Goal: Task Accomplishment & Management: Complete application form

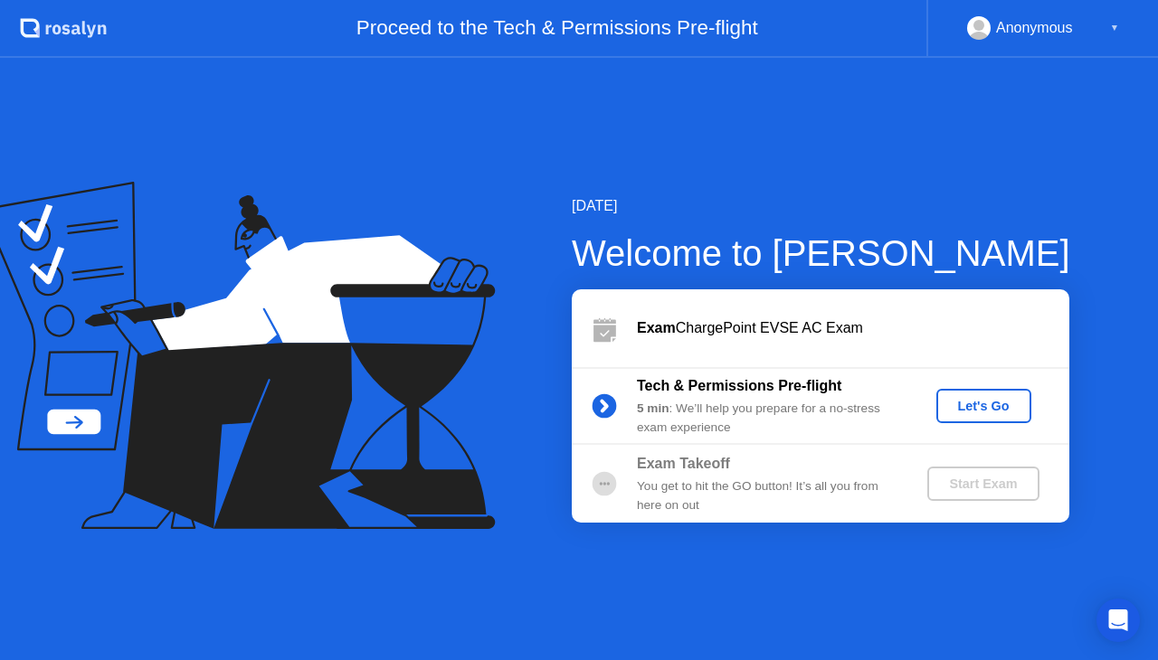
click at [998, 406] on div "Let's Go" at bounding box center [983, 406] width 80 height 14
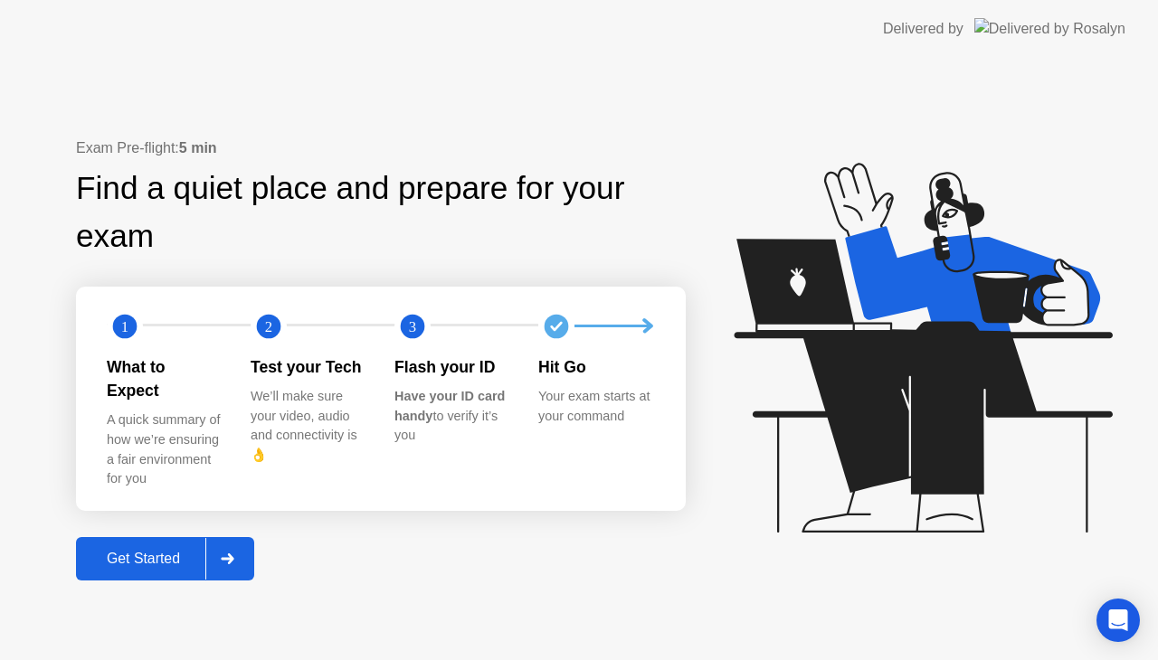
click at [1091, 16] on div "Delivered by" at bounding box center [1004, 29] width 242 height 58
click at [141, 551] on div "Get Started" at bounding box center [143, 559] width 124 height 16
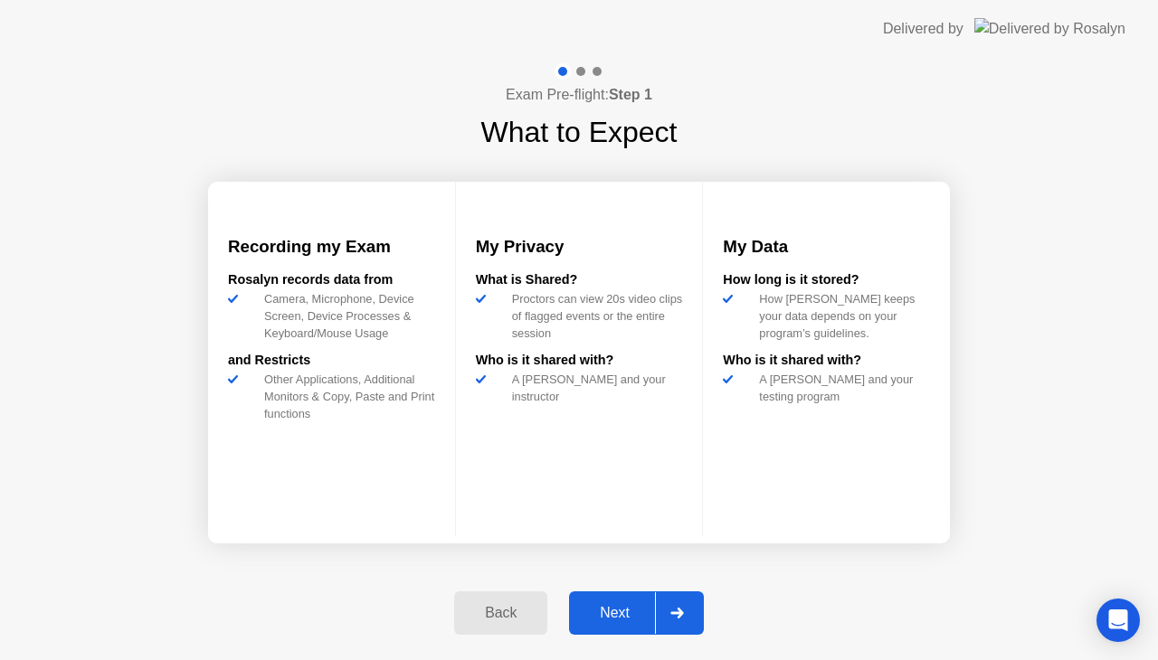
click at [621, 624] on button "Next" at bounding box center [636, 612] width 135 height 43
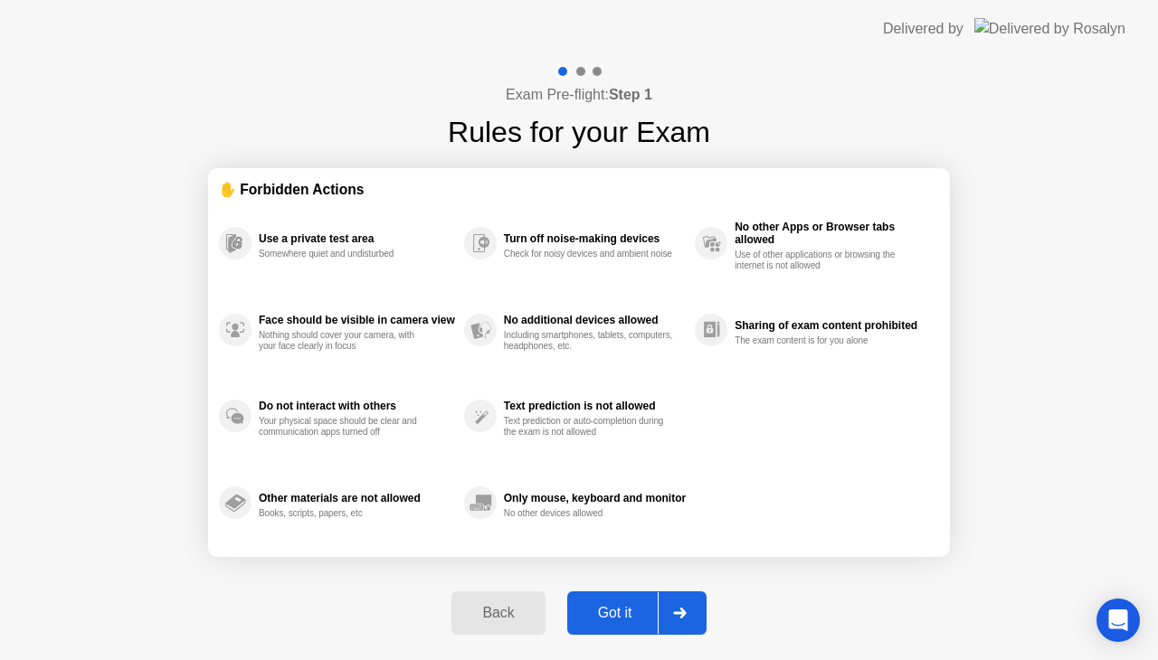
click at [619, 626] on button "Got it" at bounding box center [636, 612] width 139 height 43
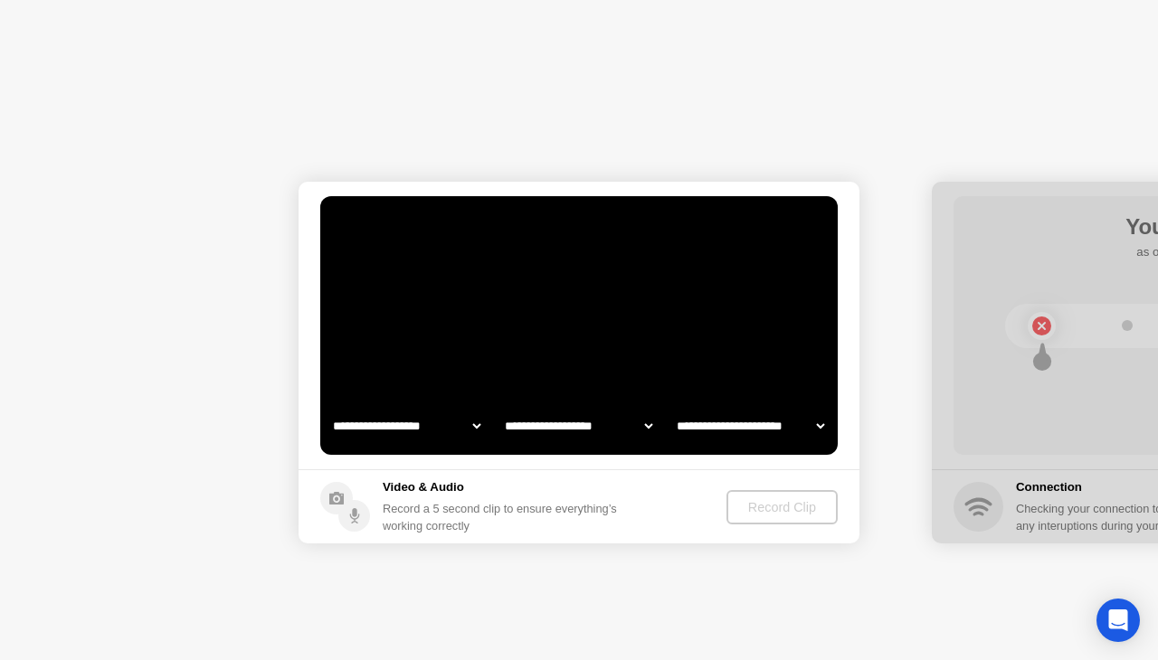
select select "**********"
select select "*******"
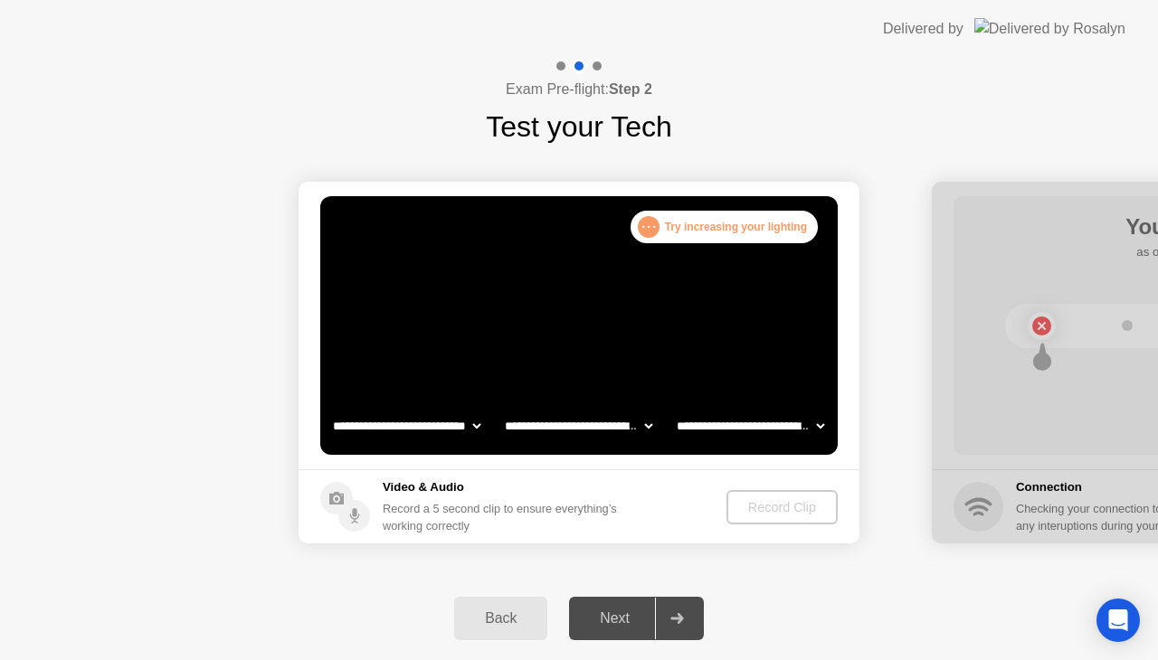
click at [576, 327] on video at bounding box center [578, 325] width 517 height 259
drag, startPoint x: 576, startPoint y: 327, endPoint x: 1091, endPoint y: 16, distance: 601.3
click at [411, 513] on div "Record a 5 second clip to ensure everything’s working correctly" at bounding box center [503, 517] width 241 height 34
click at [602, 617] on div "Next" at bounding box center [614, 618] width 80 height 16
click at [677, 617] on icon at bounding box center [676, 618] width 13 height 11
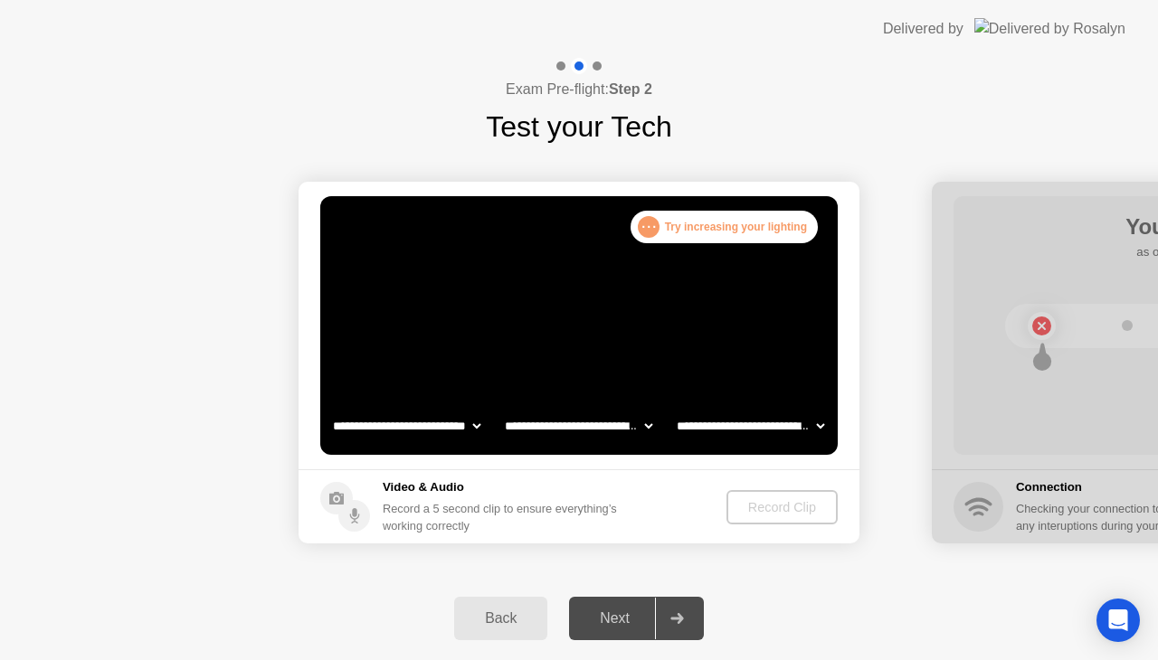
click at [583, 356] on video at bounding box center [578, 325] width 517 height 259
click at [581, 335] on video at bounding box center [578, 325] width 517 height 259
click at [725, 244] on video at bounding box center [578, 325] width 517 height 259
click at [738, 215] on div ". . . Try increasing your lighting" at bounding box center [723, 227] width 187 height 33
click at [570, 310] on video at bounding box center [578, 325] width 517 height 259
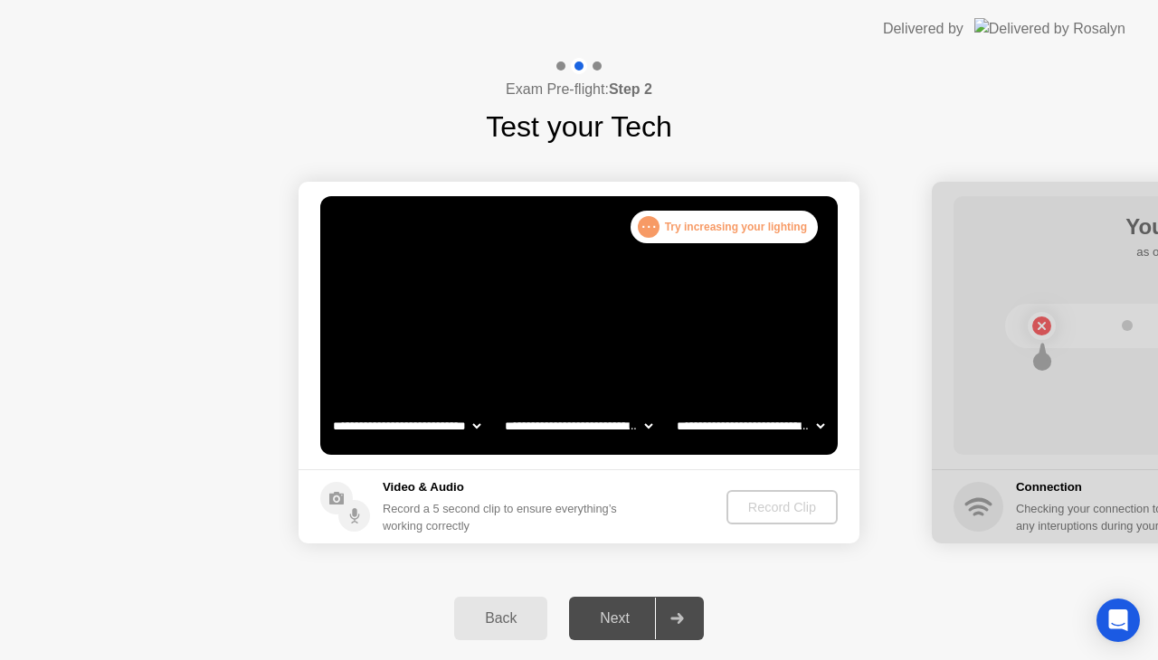
click at [601, 336] on video at bounding box center [578, 325] width 517 height 259
click at [394, 423] on select "**********" at bounding box center [406, 426] width 155 height 36
click at [329, 408] on select "**********" at bounding box center [406, 426] width 155 height 36
click at [583, 430] on select "**********" at bounding box center [578, 426] width 155 height 36
click at [501, 408] on select "**********" at bounding box center [578, 426] width 155 height 36
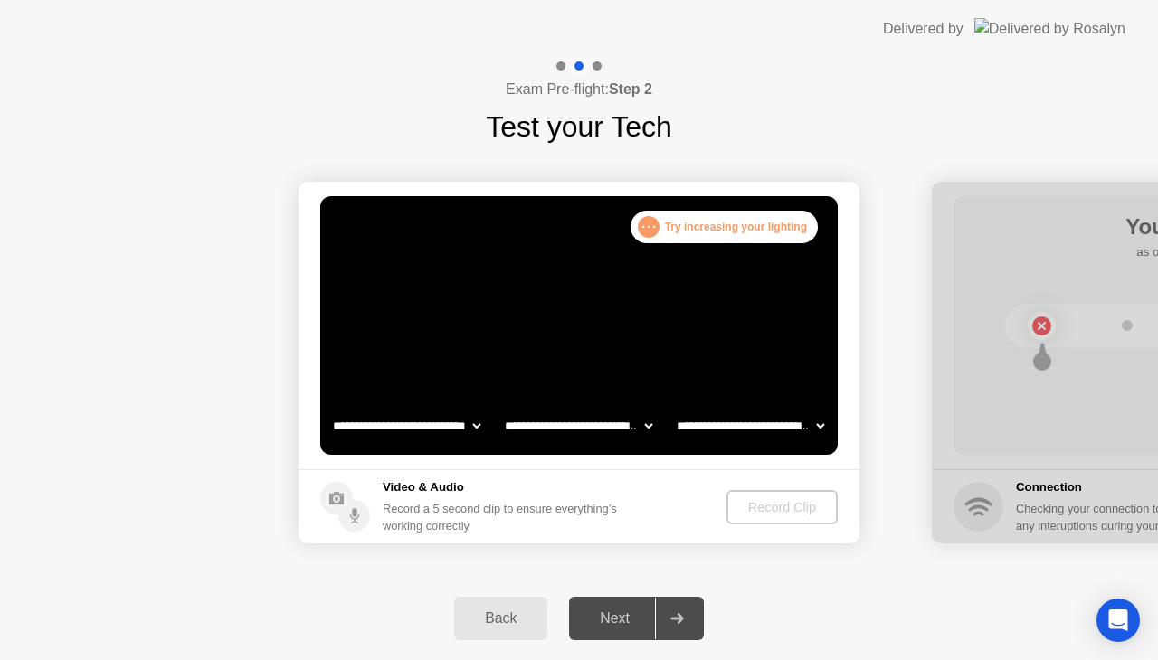
click at [720, 421] on select "**********" at bounding box center [750, 426] width 155 height 36
click at [673, 408] on select "**********" at bounding box center [750, 426] width 155 height 36
click at [436, 584] on div "Back Next" at bounding box center [579, 618] width 1158 height 83
click at [456, 491] on h5 "Video & Audio" at bounding box center [503, 487] width 241 height 18
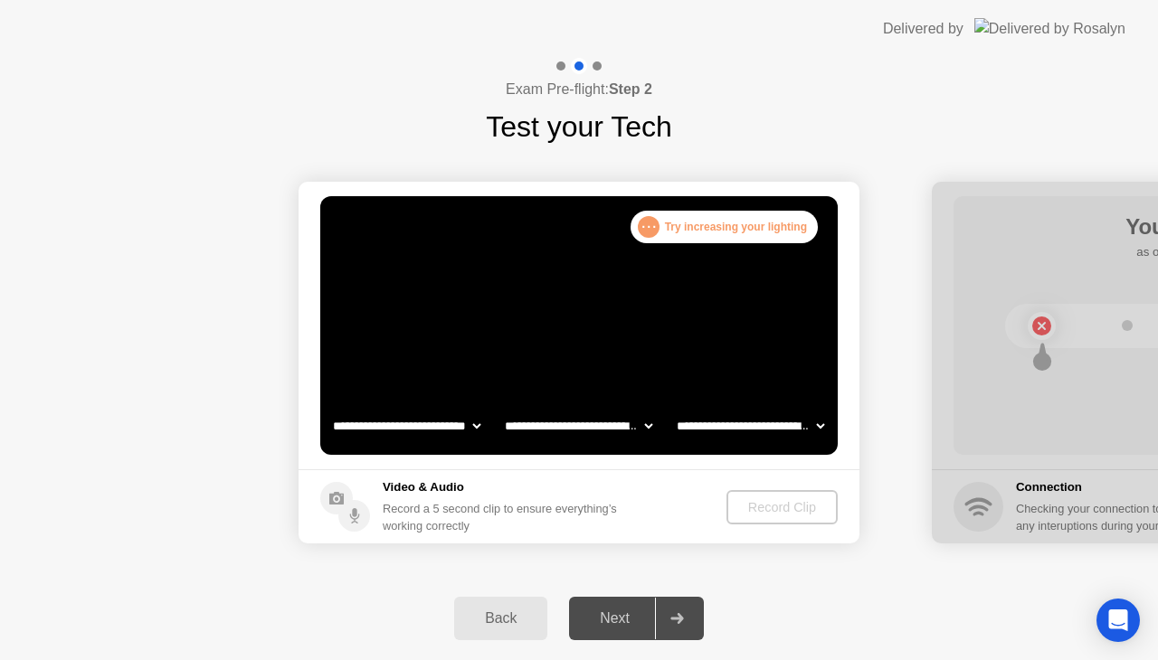
click at [468, 522] on div "Record a 5 second clip to ensure everything’s working correctly" at bounding box center [503, 517] width 241 height 34
click at [622, 627] on div "Next" at bounding box center [614, 618] width 80 height 16
click at [632, 620] on div "Next" at bounding box center [614, 618] width 80 height 16
click at [685, 612] on div at bounding box center [676, 619] width 43 height 42
click at [684, 617] on icon at bounding box center [677, 618] width 14 height 11
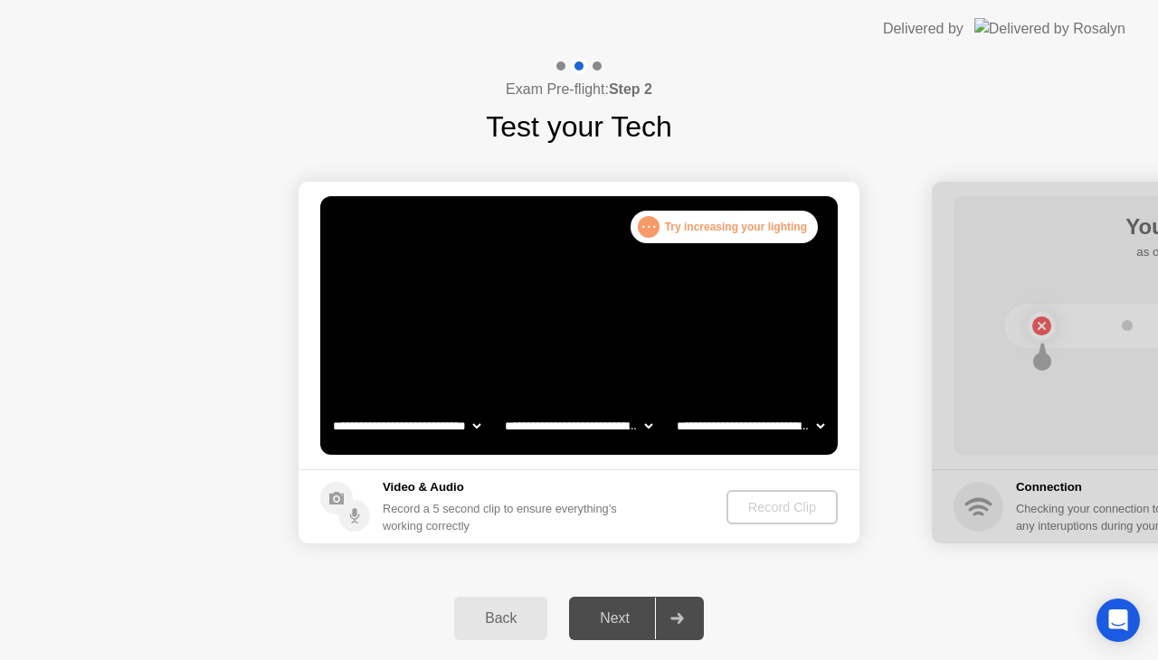
click at [679, 619] on icon at bounding box center [676, 618] width 13 height 11
click at [675, 610] on div at bounding box center [676, 619] width 43 height 42
click at [637, 617] on div "Next" at bounding box center [614, 618] width 80 height 16
click at [618, 611] on div "Next" at bounding box center [614, 618] width 80 height 16
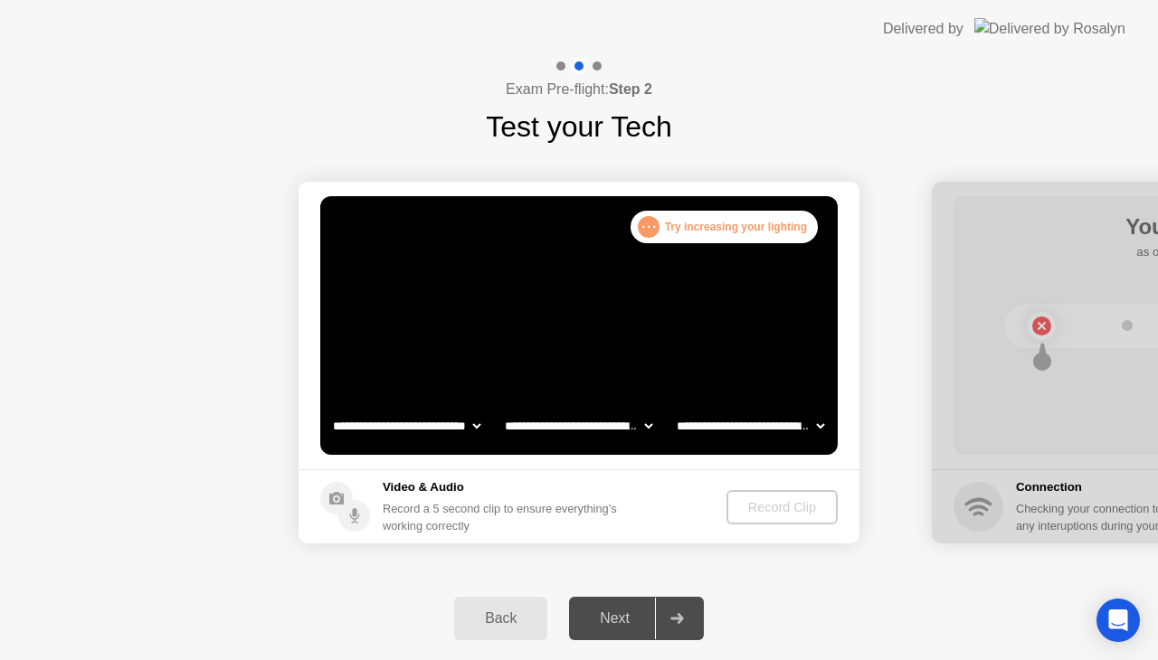
click at [637, 425] on select "**********" at bounding box center [578, 426] width 155 height 36
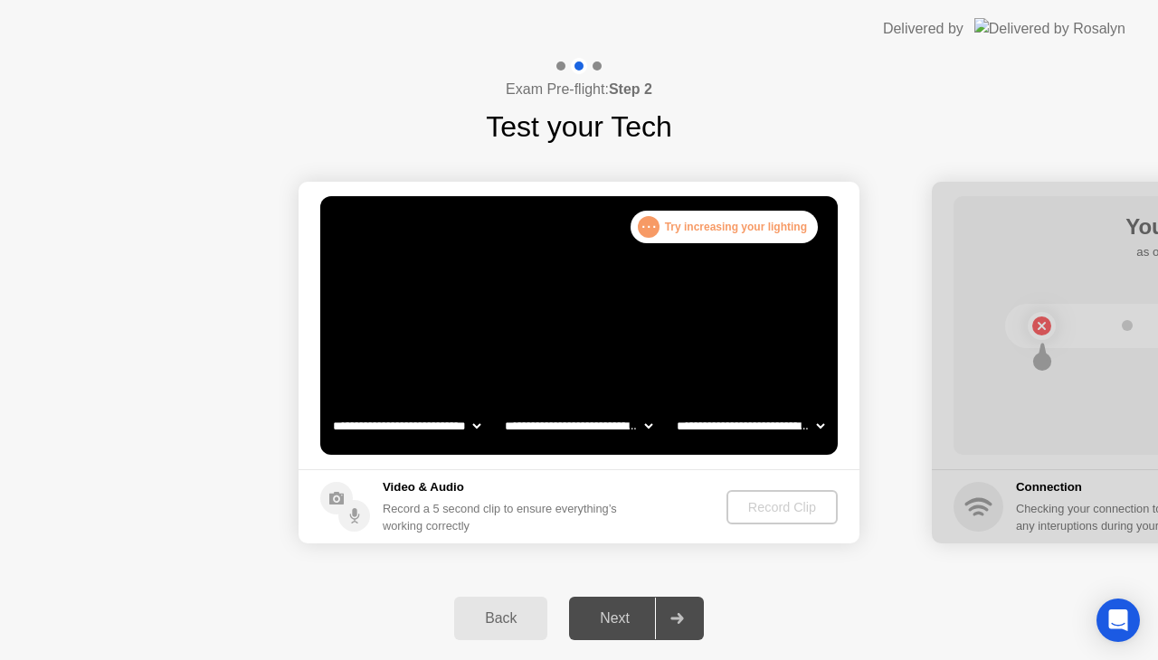
select select "**********"
click at [501, 408] on select "**********" at bounding box center [578, 426] width 155 height 36
click at [789, 437] on select "**********" at bounding box center [750, 426] width 155 height 36
select select "**********"
click at [673, 408] on select "**********" at bounding box center [750, 426] width 155 height 36
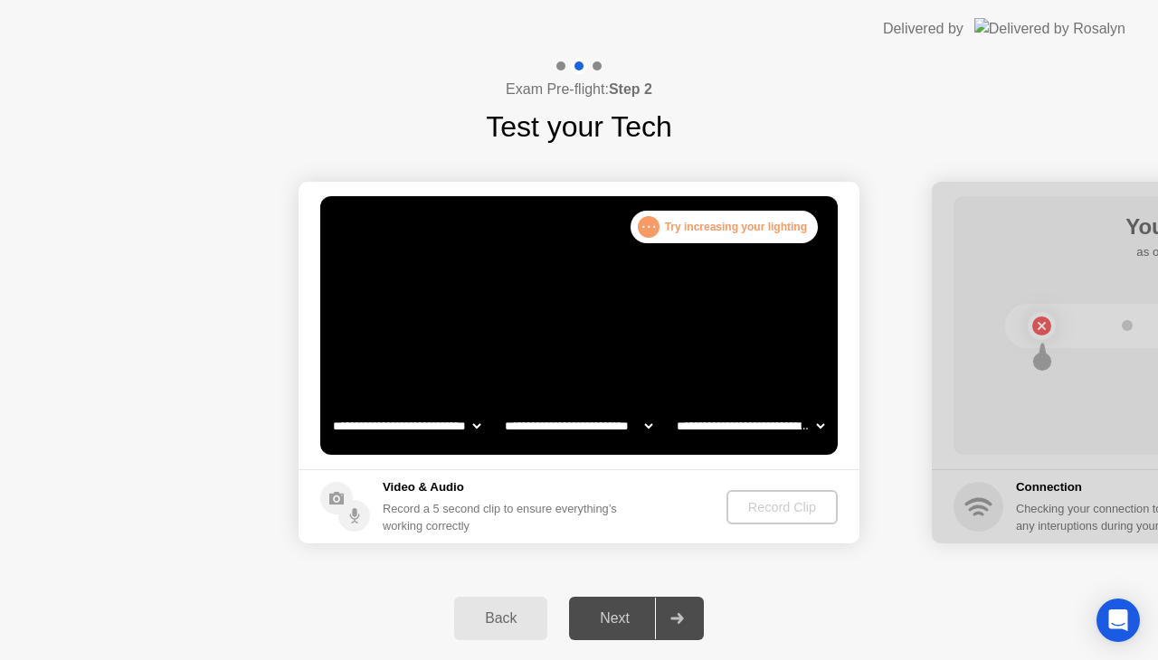
click at [579, 342] on video at bounding box center [578, 325] width 517 height 259
click at [585, 318] on video at bounding box center [578, 325] width 517 height 259
click at [570, 494] on h5 "Video & Audio" at bounding box center [503, 487] width 241 height 18
click at [568, 505] on div "Record a 5 second clip to ensure everything’s working correctly" at bounding box center [503, 517] width 241 height 34
click at [617, 622] on div "Next" at bounding box center [614, 618] width 80 height 16
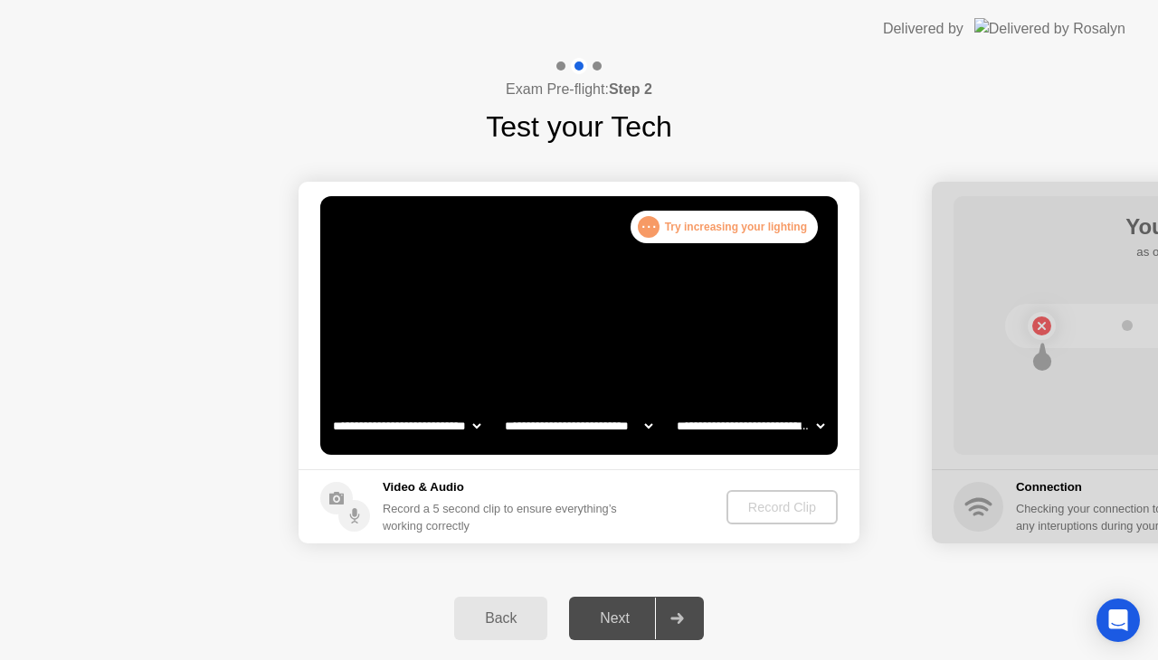
click at [630, 611] on div "Next" at bounding box center [614, 618] width 80 height 16
click at [499, 626] on div "Back" at bounding box center [500, 618] width 82 height 16
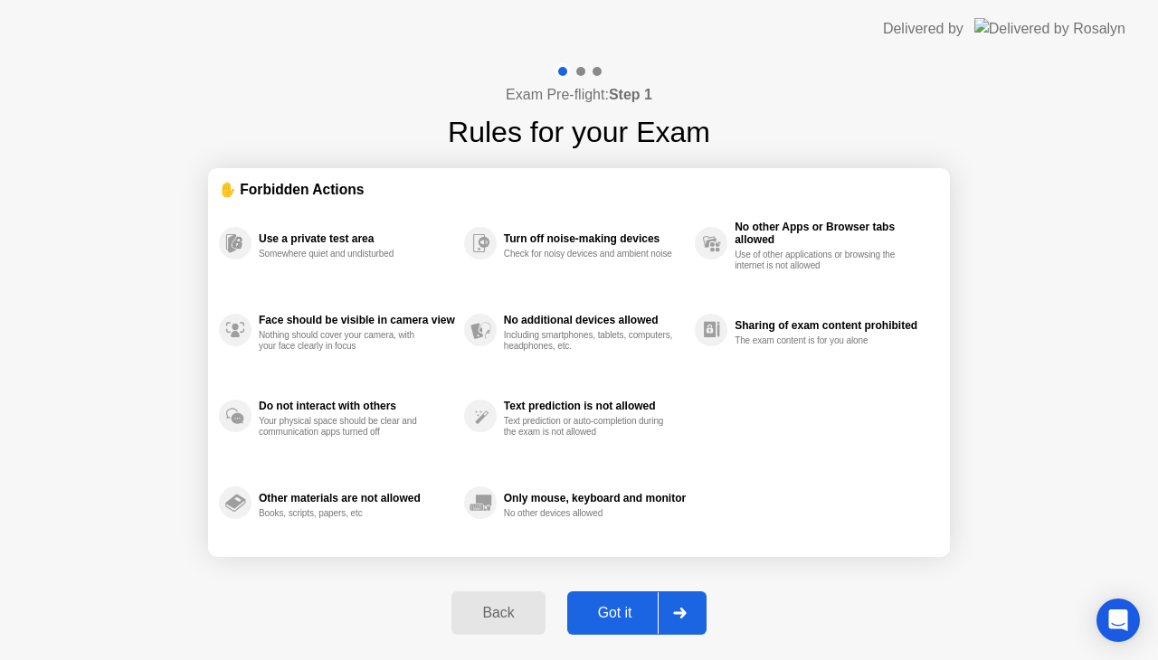
click at [620, 601] on button "Got it" at bounding box center [636, 612] width 139 height 43
select select "**********"
select select "*******"
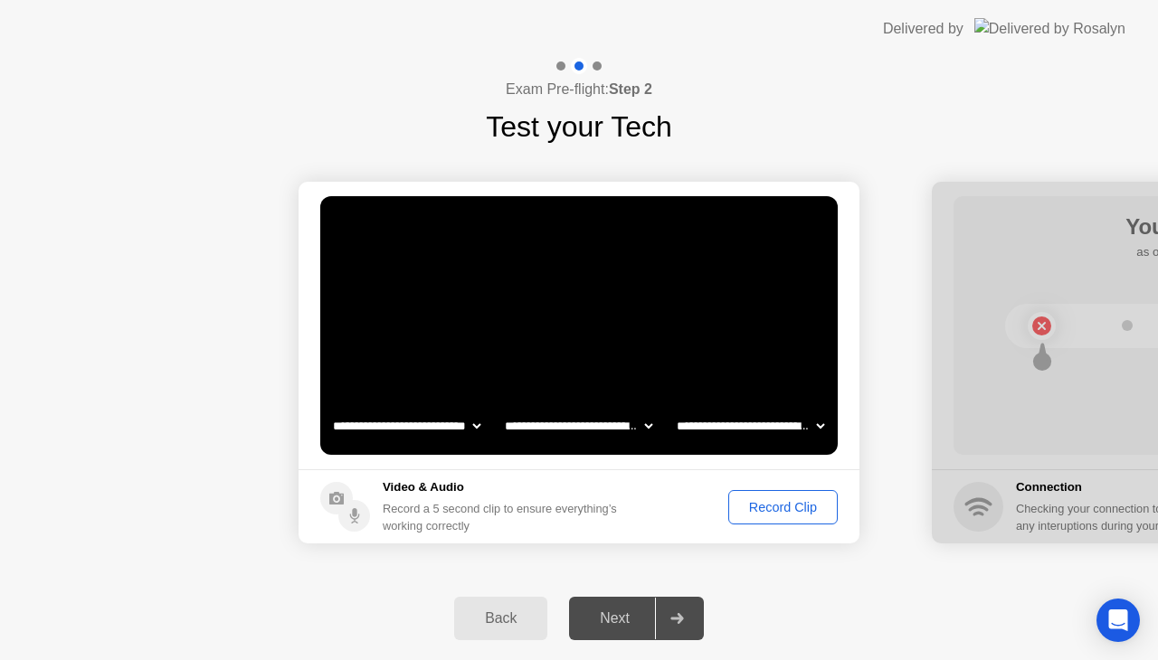
click at [798, 515] on div "Record Clip" at bounding box center [782, 507] width 97 height 14
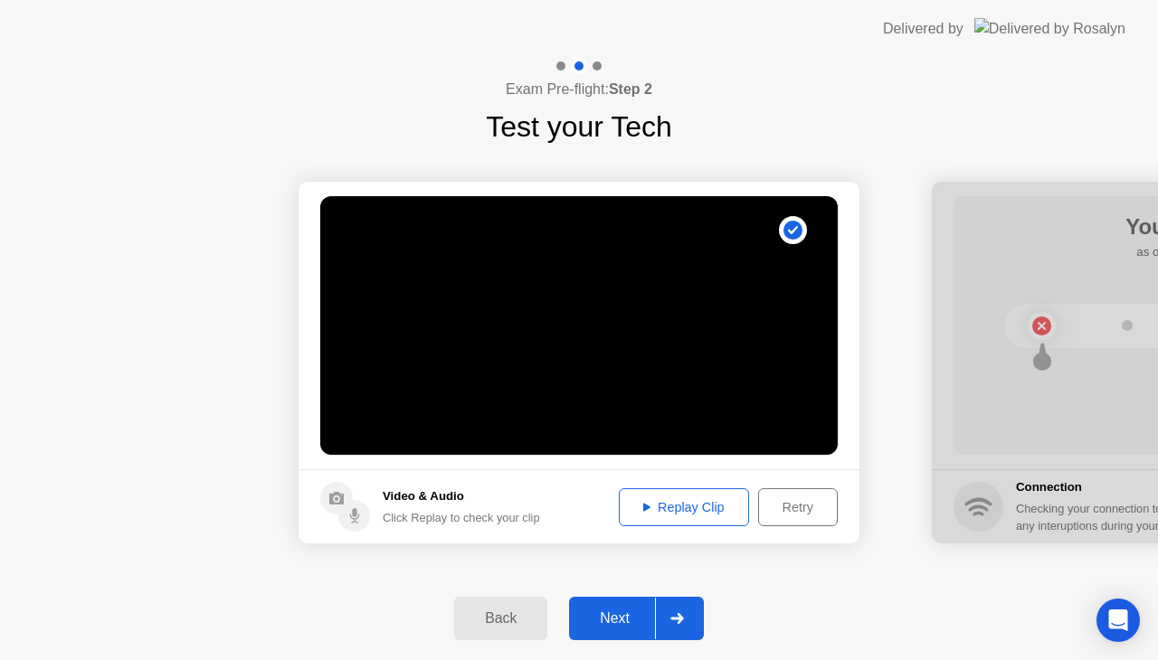
click at [636, 622] on div "Next" at bounding box center [614, 618] width 80 height 16
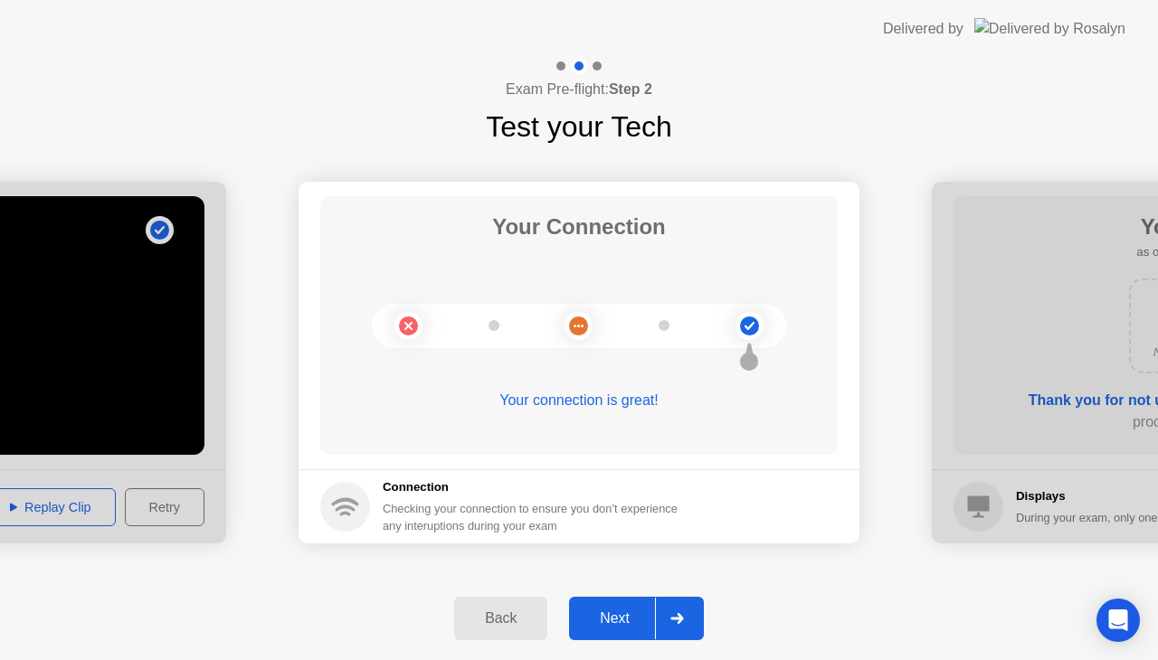
click at [621, 627] on div "Next" at bounding box center [614, 618] width 80 height 16
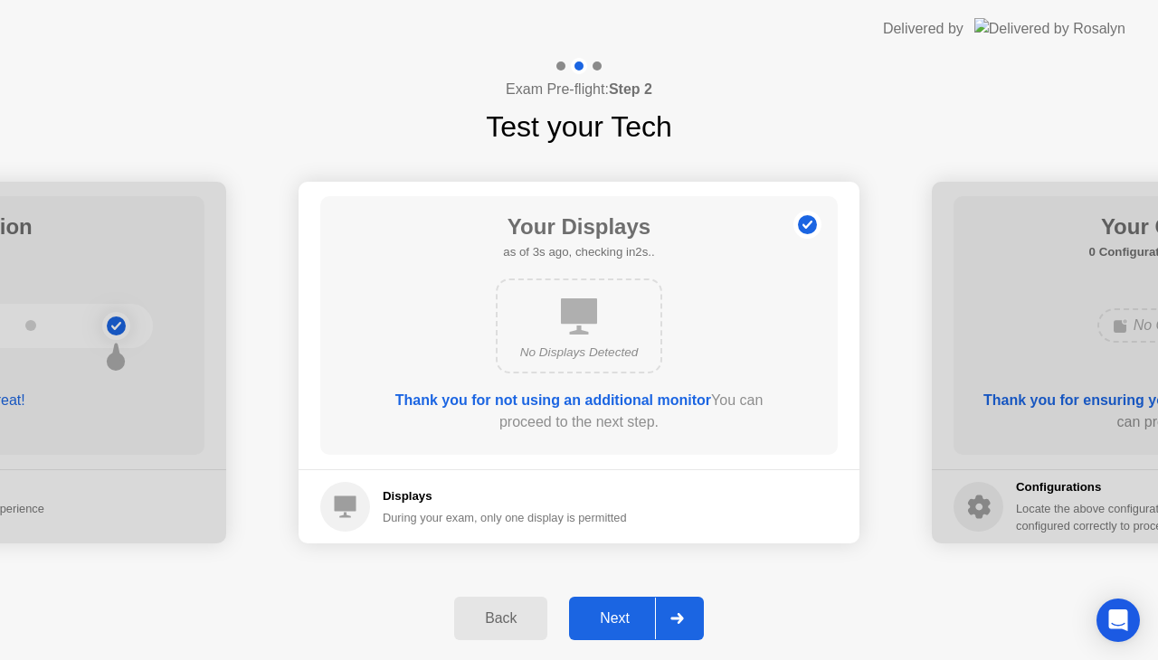
click at [610, 625] on div "Next" at bounding box center [614, 618] width 80 height 16
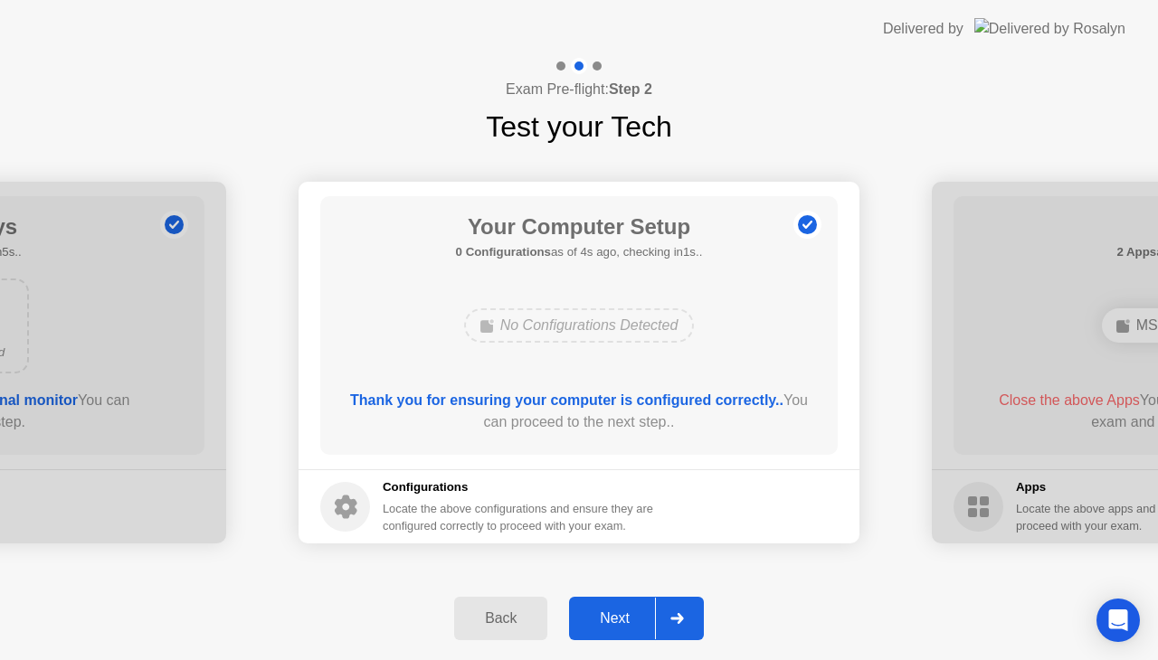
click at [630, 621] on div "Next" at bounding box center [614, 618] width 80 height 16
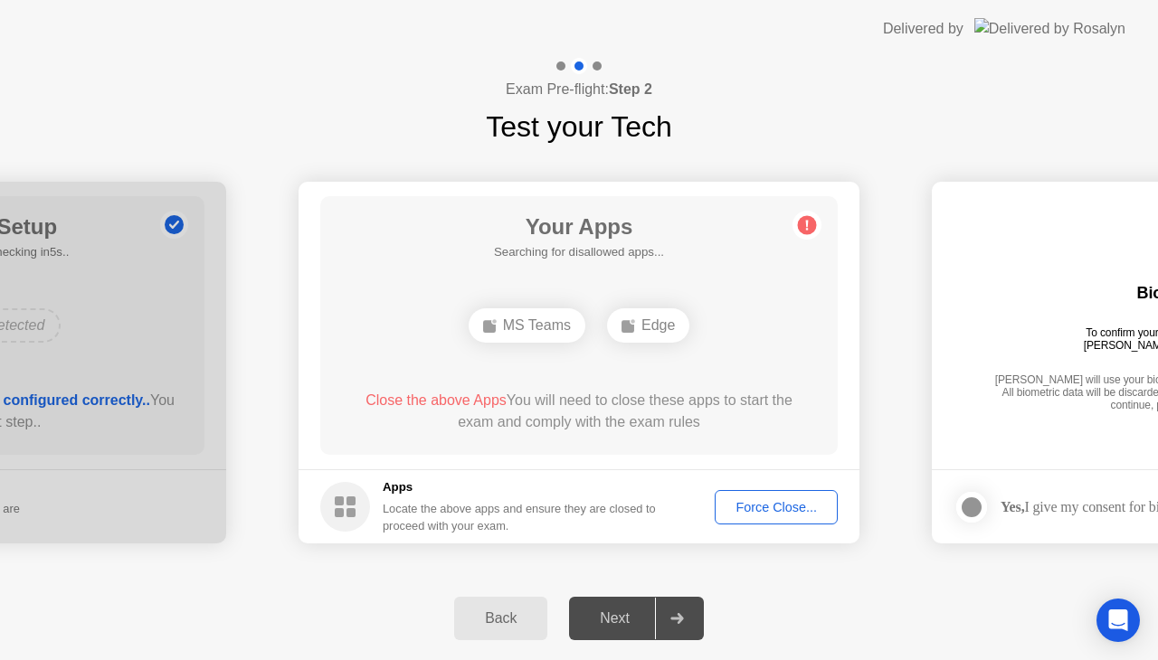
click at [792, 514] on div "Force Close..." at bounding box center [776, 507] width 110 height 14
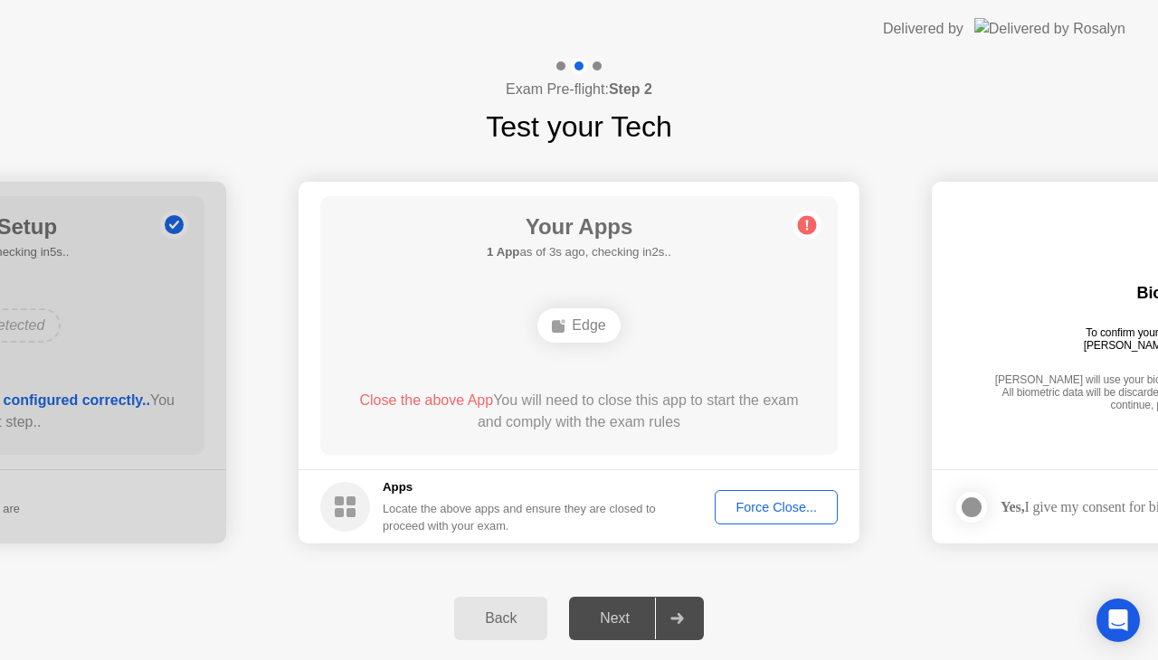
click at [769, 519] on button "Force Close..." at bounding box center [775, 507] width 123 height 34
click at [622, 621] on div "Next" at bounding box center [614, 618] width 80 height 16
click at [612, 624] on div "Next" at bounding box center [614, 618] width 80 height 16
click at [616, 626] on div "Next" at bounding box center [614, 618] width 80 height 16
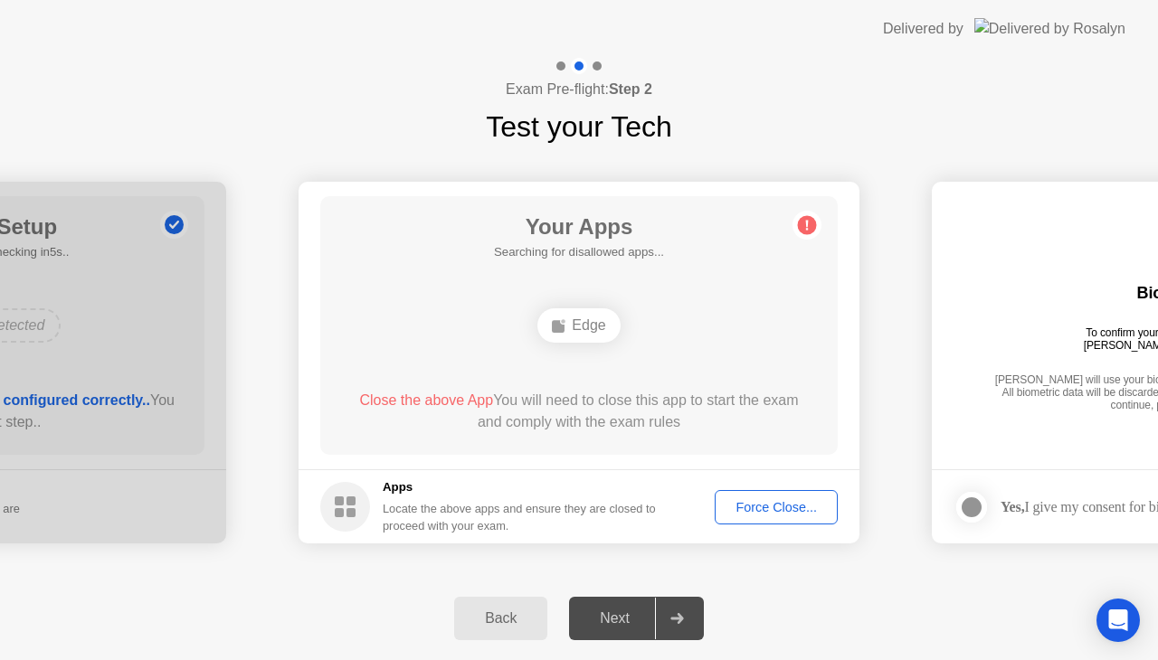
click at [521, 516] on div "Locate the above apps and ensure they are closed to proceed with your exam." at bounding box center [520, 517] width 274 height 34
click at [525, 534] on div "Locate the above apps and ensure they are closed to proceed with your exam." at bounding box center [520, 517] width 274 height 34
click at [593, 322] on div "Edge" at bounding box center [578, 325] width 82 height 34
click at [797, 235] on icon at bounding box center [806, 225] width 29 height 29
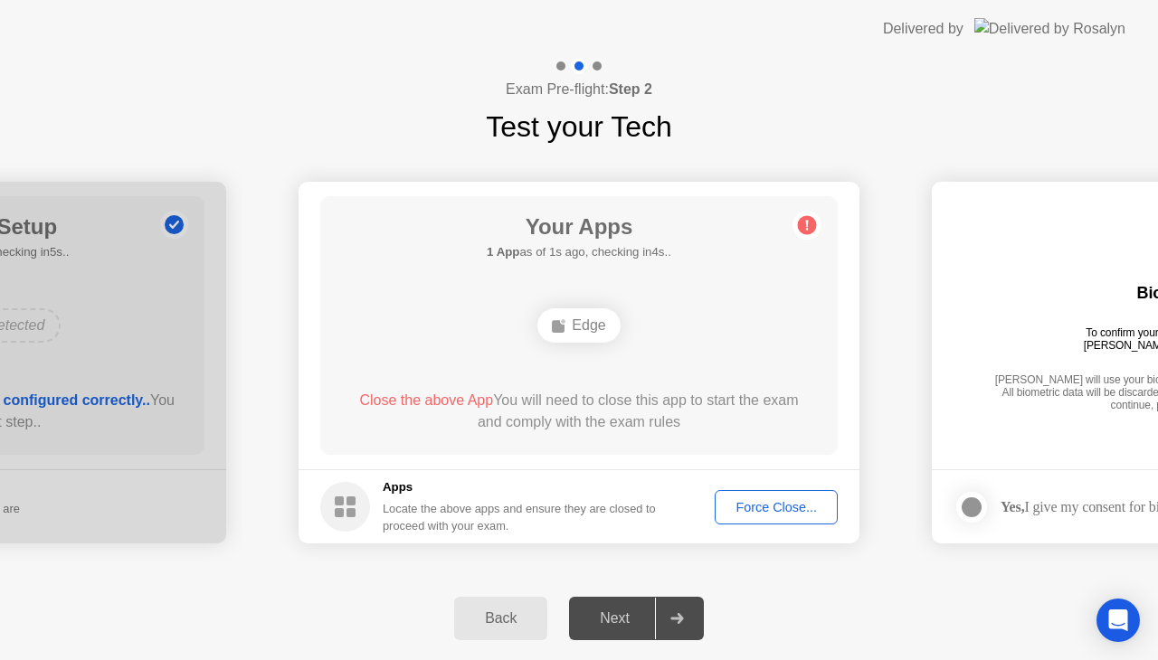
click at [809, 230] on circle at bounding box center [807, 225] width 19 height 19
click at [802, 239] on icon at bounding box center [806, 225] width 29 height 29
click at [769, 514] on div "Force Close..." at bounding box center [776, 507] width 110 height 14
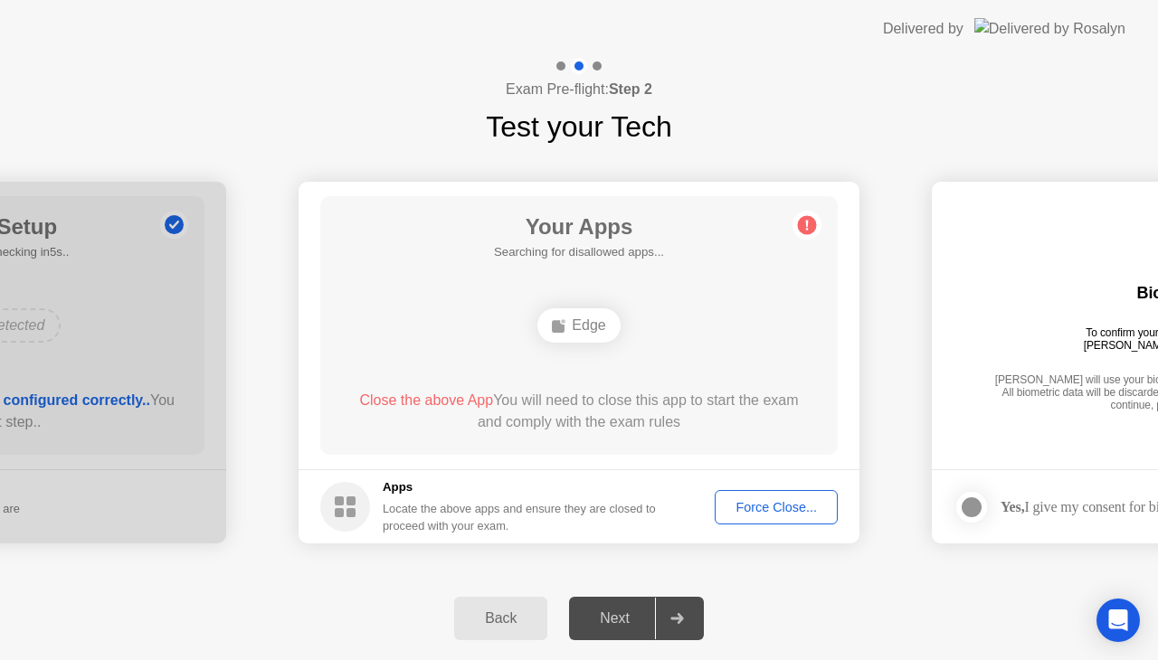
click at [818, 619] on div "Back Next" at bounding box center [579, 618] width 1158 height 83
click at [832, 614] on div "Back Next" at bounding box center [579, 618] width 1158 height 83
click at [626, 626] on div "Next" at bounding box center [614, 618] width 80 height 16
click at [614, 620] on div "Next" at bounding box center [614, 618] width 80 height 16
click at [622, 622] on div "Next" at bounding box center [614, 618] width 80 height 16
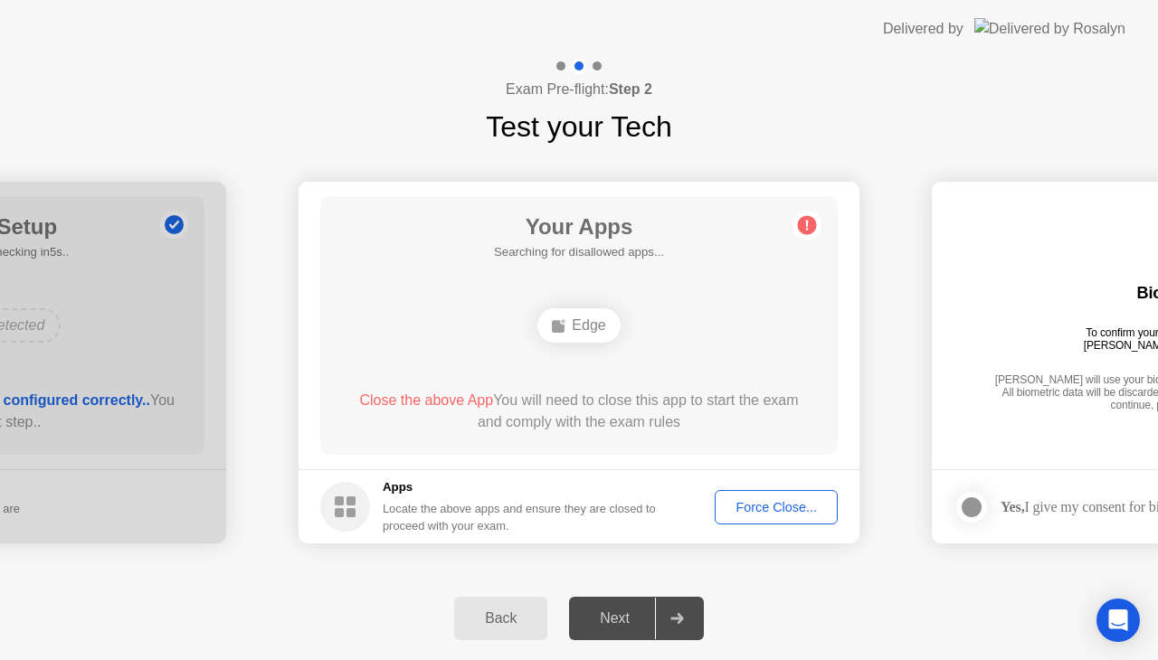
click at [614, 622] on div "Next" at bounding box center [614, 618] width 80 height 16
click at [692, 614] on div at bounding box center [676, 619] width 43 height 42
click at [688, 613] on div at bounding box center [676, 619] width 43 height 42
click at [692, 622] on div at bounding box center [676, 619] width 43 height 42
click at [615, 619] on div "Next" at bounding box center [614, 618] width 80 height 16
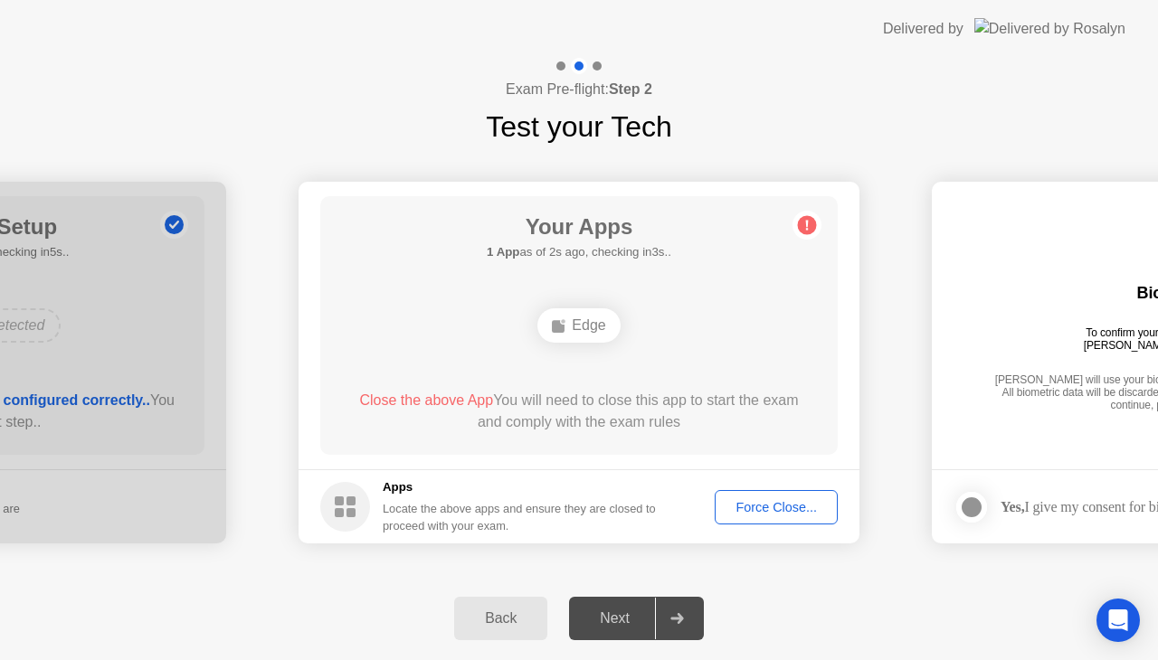
click at [522, 631] on button "Back" at bounding box center [500, 618] width 93 height 43
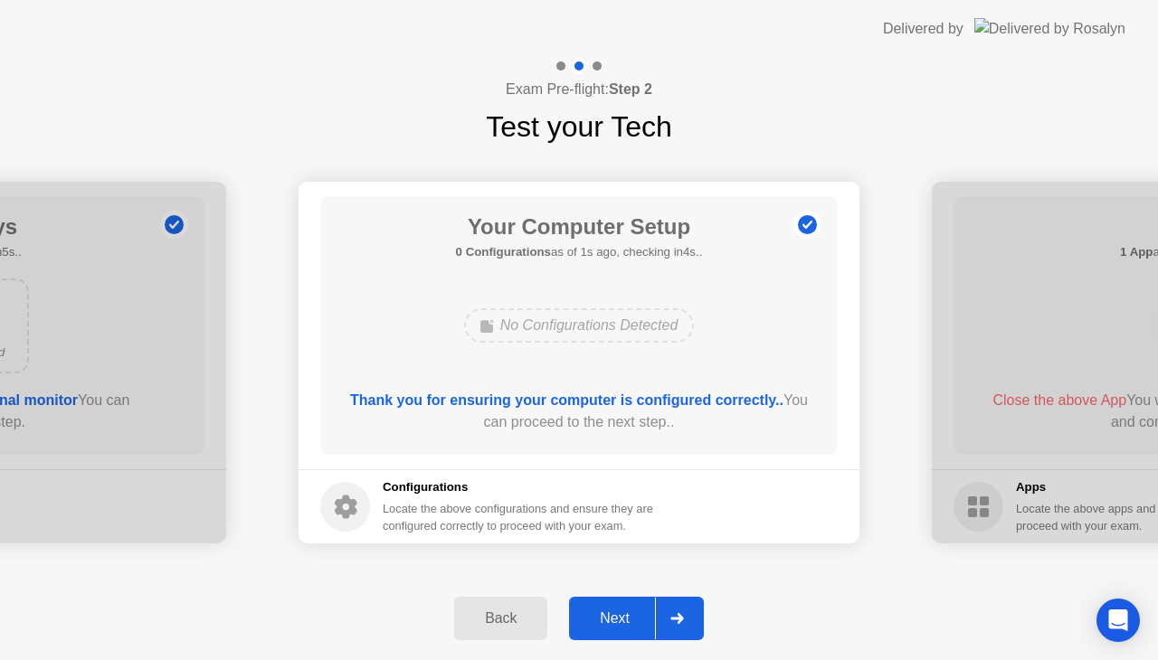
click at [631, 616] on div "Next" at bounding box center [614, 618] width 80 height 16
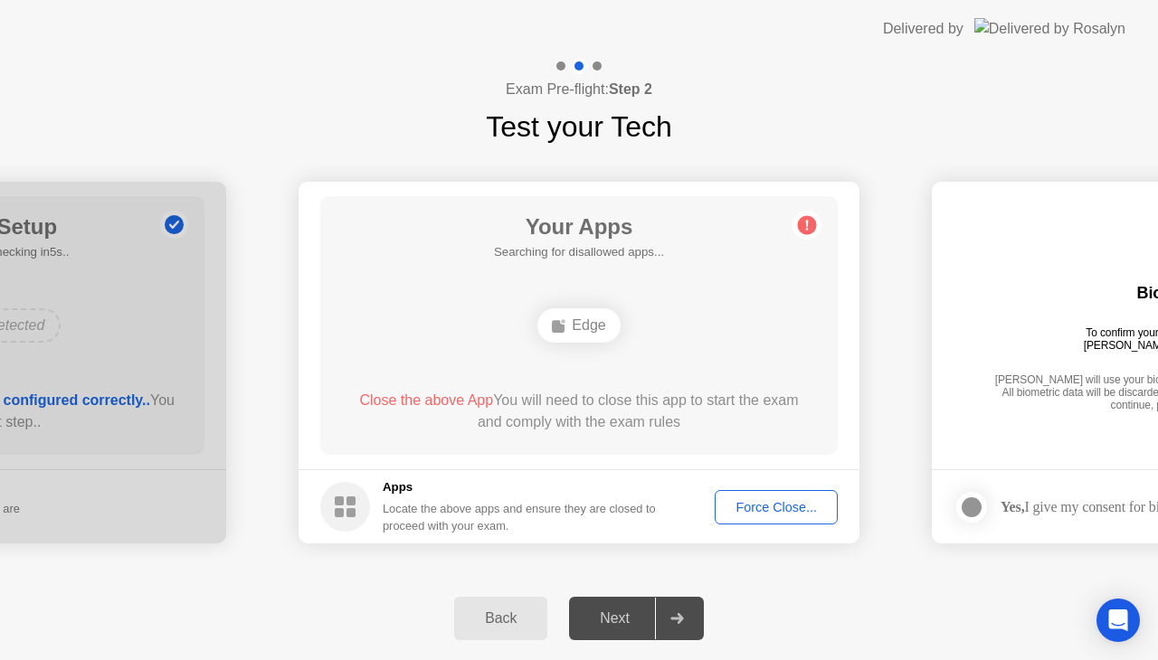
click at [353, 512] on rect at bounding box center [350, 512] width 9 height 9
click at [436, 406] on span "Close the above App" at bounding box center [426, 400] width 134 height 15
click at [449, 398] on span "Close the above App" at bounding box center [426, 400] width 134 height 15
click at [581, 336] on div "Edge" at bounding box center [578, 325] width 82 height 34
click at [588, 324] on div "Edge" at bounding box center [578, 325] width 82 height 34
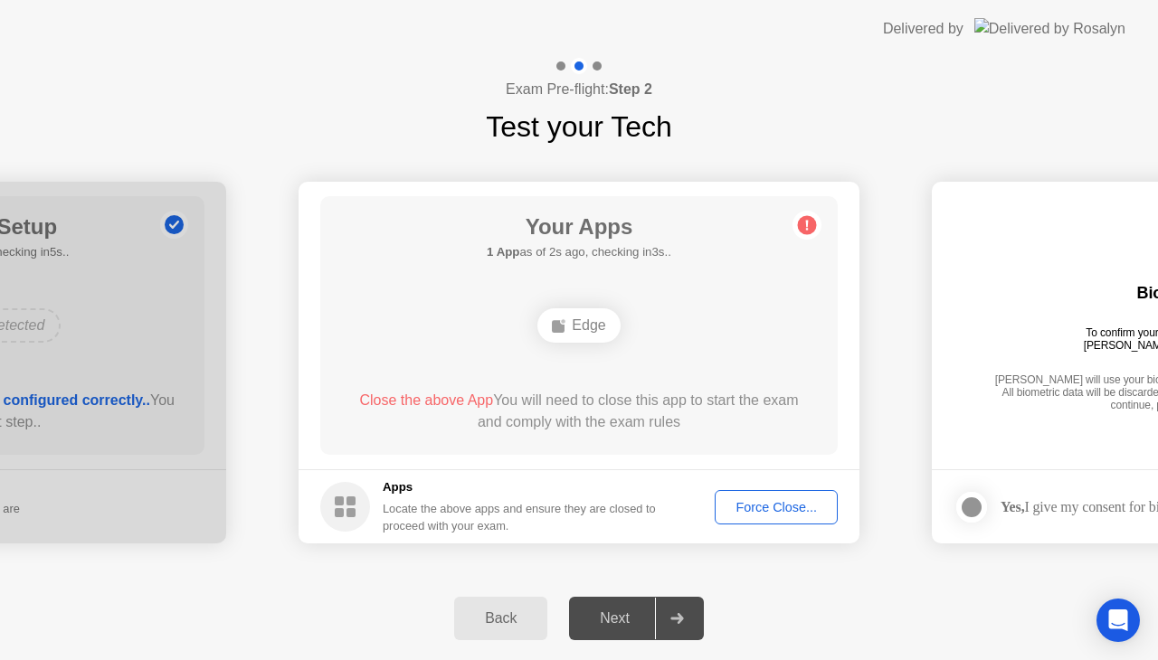
click at [588, 336] on div "Edge" at bounding box center [578, 325] width 82 height 34
click at [598, 326] on div "Edge" at bounding box center [578, 325] width 82 height 34
click at [593, 327] on div "Edge" at bounding box center [578, 325] width 82 height 34
click at [592, 327] on div "Edge" at bounding box center [578, 325] width 82 height 34
click at [586, 320] on div "Edge" at bounding box center [578, 325] width 82 height 34
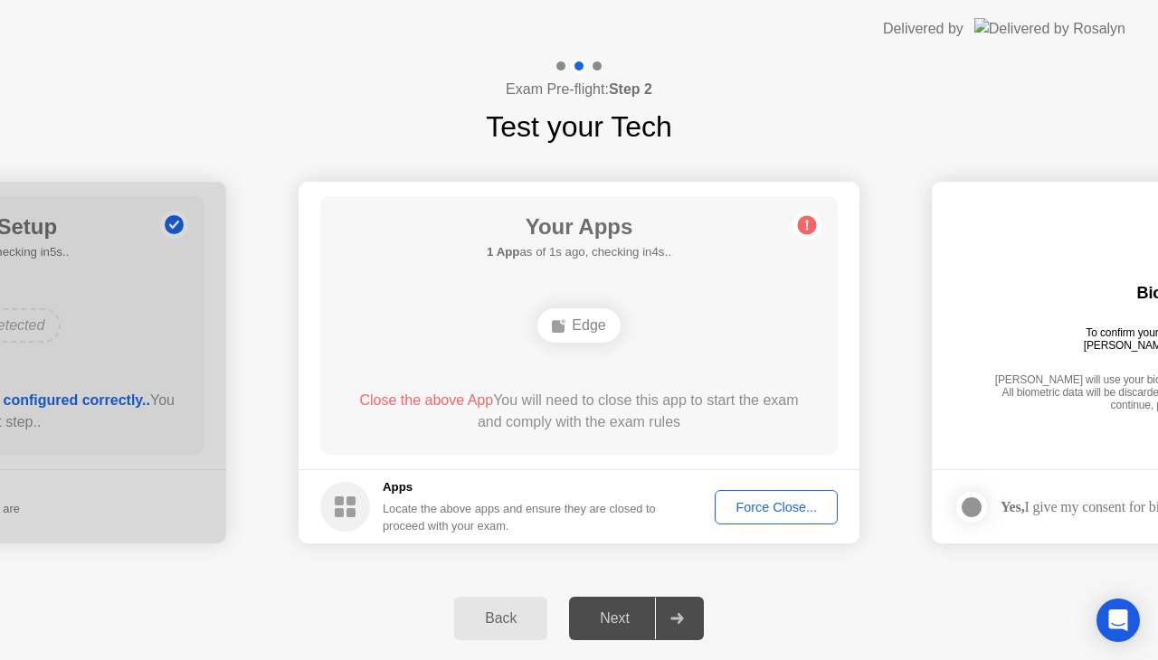
click at [591, 320] on div "Edge" at bounding box center [578, 325] width 82 height 34
click at [590, 322] on div "Edge" at bounding box center [578, 325] width 82 height 34
click at [575, 329] on div "Edge" at bounding box center [578, 325] width 82 height 34
click at [587, 326] on div "Edge" at bounding box center [578, 325] width 82 height 34
click at [519, 277] on div "Your Apps 1 App as of 3s ago, checking in2s.. Edge Close the above App You will…" at bounding box center [578, 325] width 517 height 259
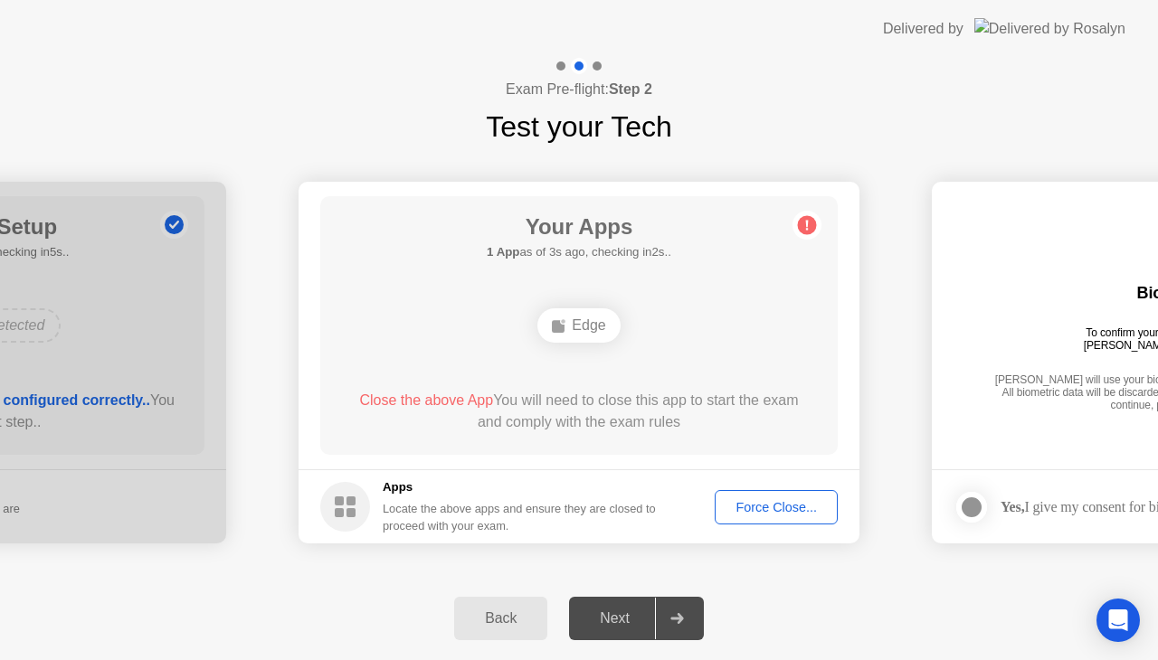
click at [506, 257] on b "1 App" at bounding box center [503, 252] width 33 height 14
click at [815, 228] on circle at bounding box center [807, 225] width 19 height 19
click at [808, 234] on circle at bounding box center [807, 225] width 19 height 19
click at [807, 238] on icon at bounding box center [806, 225] width 29 height 29
click at [815, 228] on circle at bounding box center [807, 225] width 19 height 19
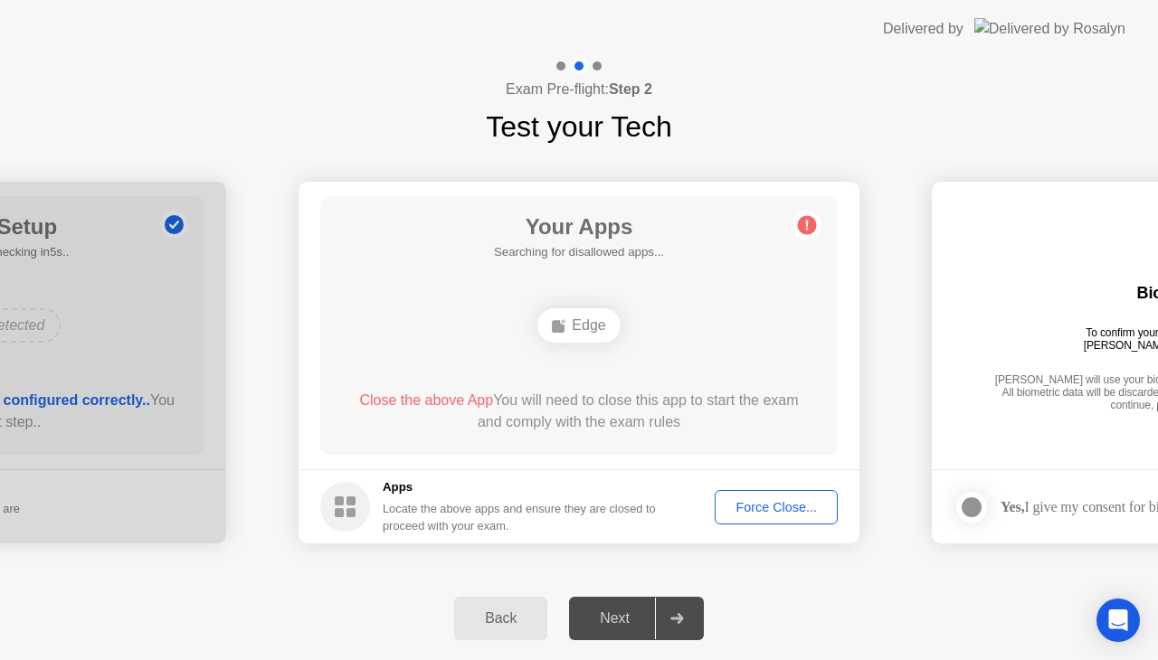
click at [810, 233] on circle at bounding box center [807, 225] width 19 height 19
click at [807, 232] on circle at bounding box center [807, 225] width 19 height 19
click at [805, 233] on circle at bounding box center [807, 225] width 19 height 19
click at [801, 242] on div "Your Apps 1 App as of 0s ago, checking in5s.. Edge Close the above App You will…" at bounding box center [578, 325] width 517 height 259
click at [799, 241] on div "Your Apps 1 App as of 0s ago, checking in5s.. Edge Close the above App You will…" at bounding box center [578, 325] width 517 height 259
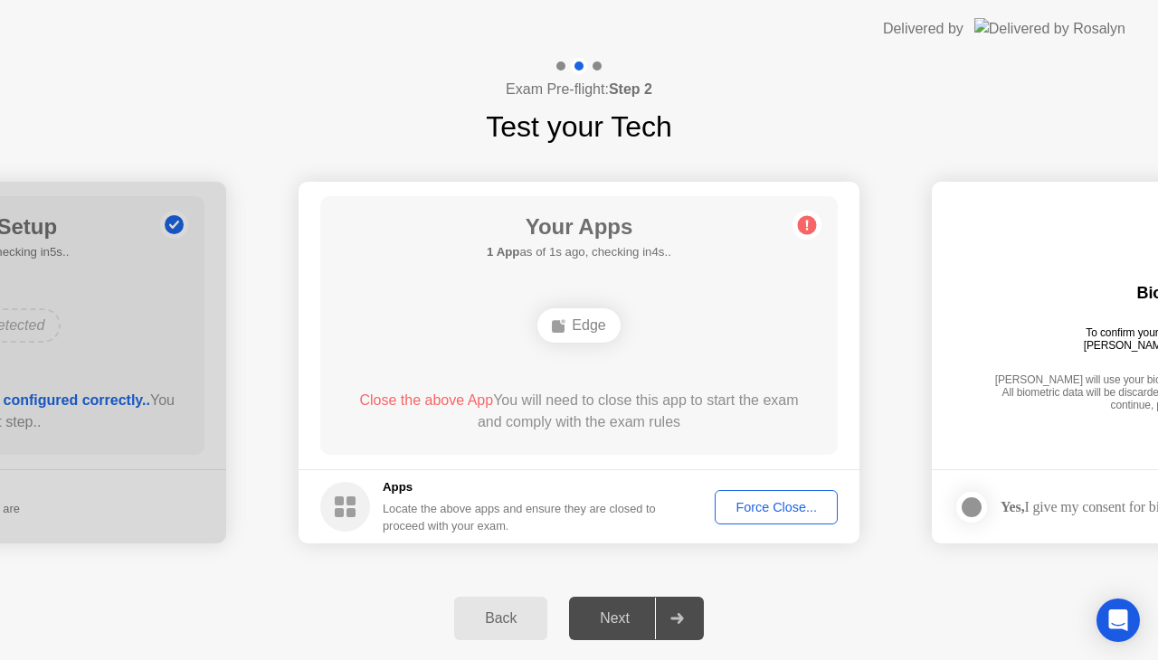
click at [478, 401] on span "Close the above App" at bounding box center [426, 400] width 134 height 15
click at [790, 505] on div "Force Close..." at bounding box center [776, 507] width 110 height 14
click at [790, 517] on button "Force Close..." at bounding box center [775, 507] width 123 height 34
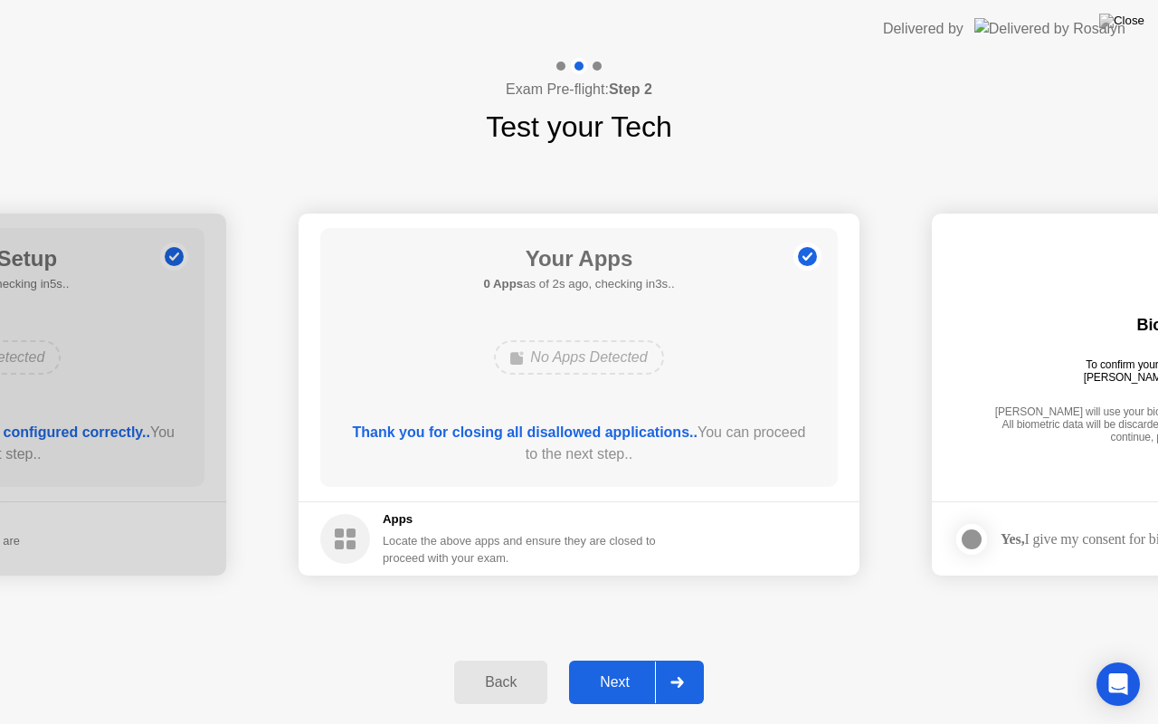
click at [625, 659] on div "Next" at bounding box center [614, 682] width 80 height 16
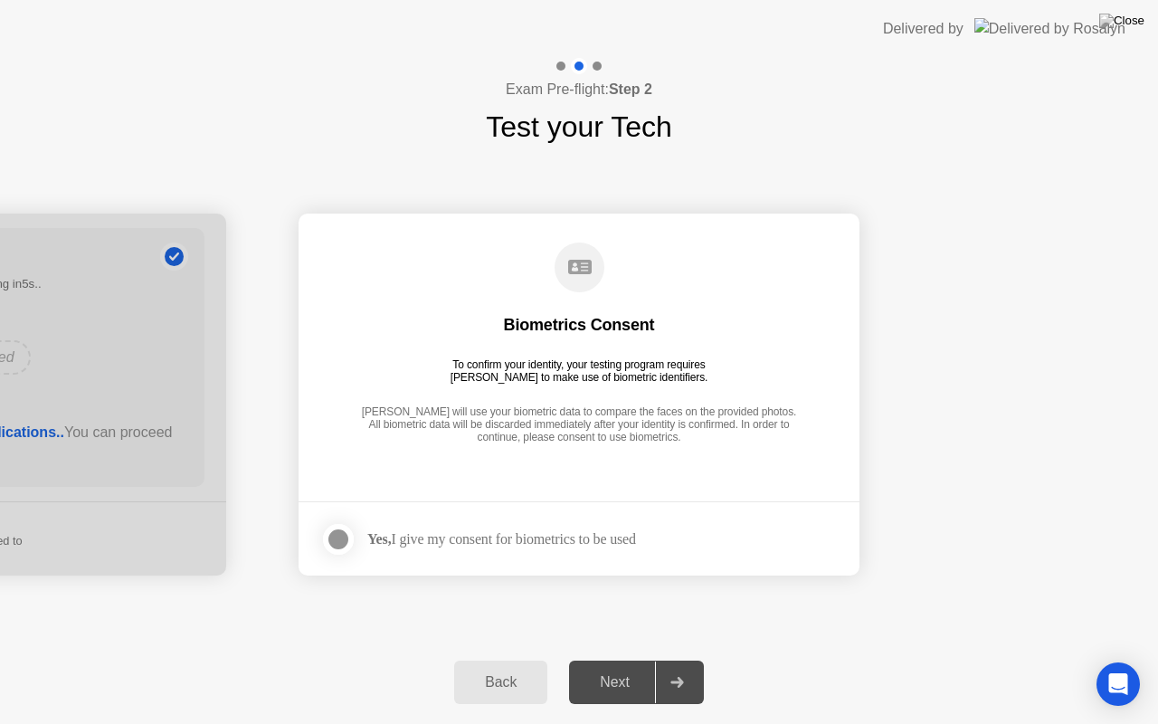
click at [617, 659] on div "Next" at bounding box center [614, 682] width 80 height 16
click at [622, 659] on div "Next" at bounding box center [614, 682] width 80 height 16
click at [345, 550] on div at bounding box center [338, 539] width 22 height 22
click at [629, 659] on div "Next" at bounding box center [614, 682] width 80 height 16
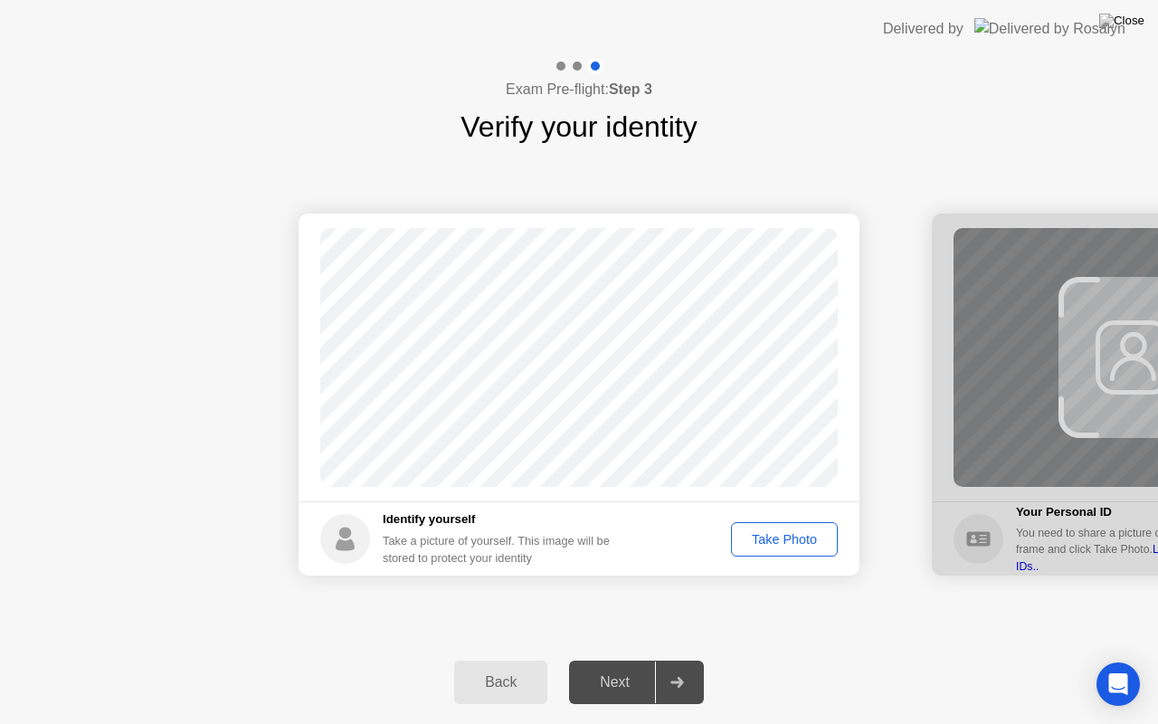
click at [801, 543] on div "Take Photo" at bounding box center [784, 539] width 94 height 14
click at [626, 659] on div "Next" at bounding box center [614, 682] width 80 height 16
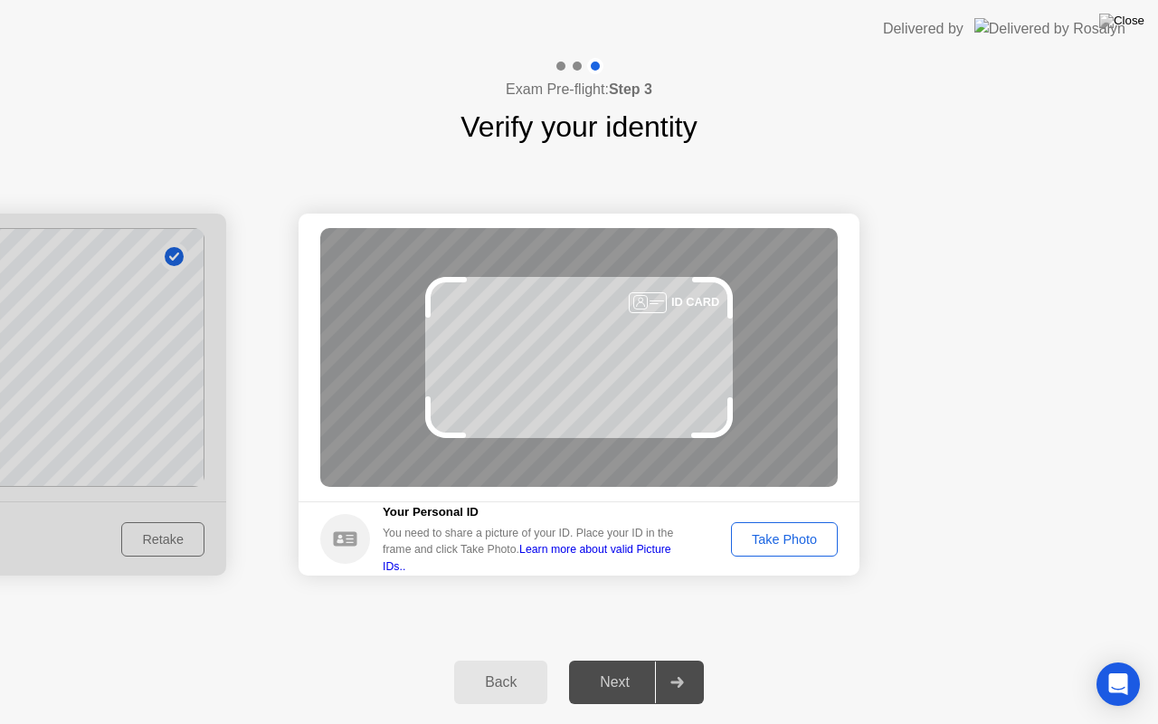
click at [799, 535] on div "Take Photo" at bounding box center [784, 539] width 94 height 14
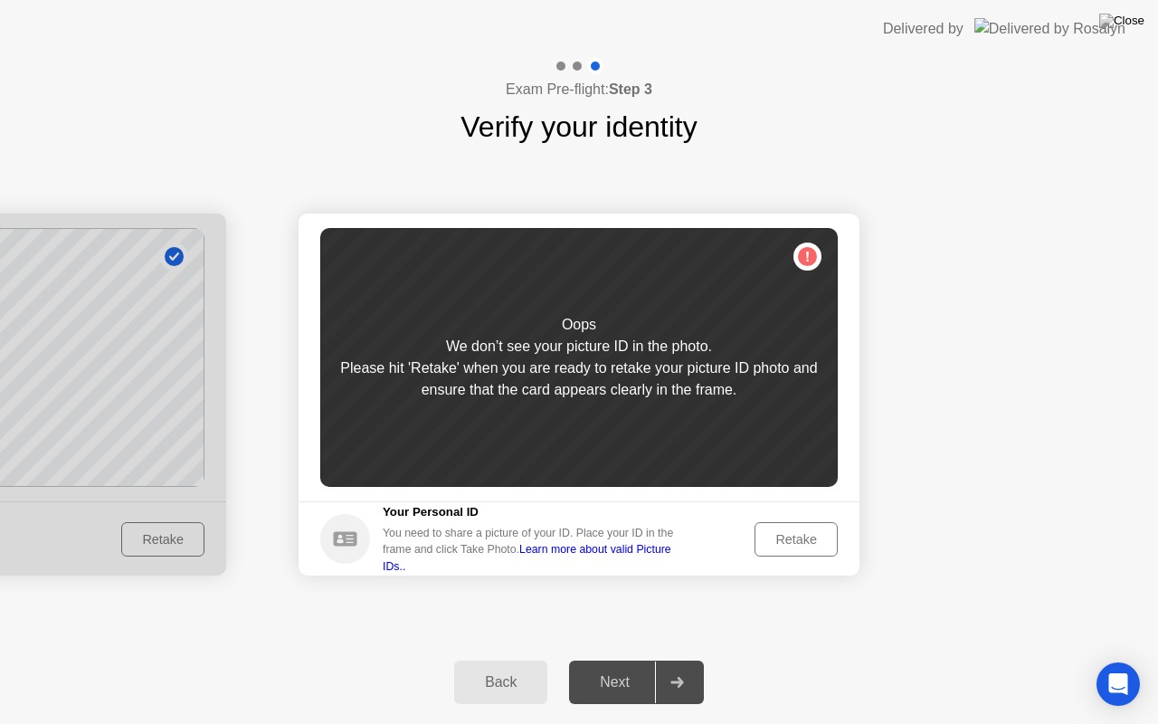
click at [799, 550] on button "Retake" at bounding box center [795, 539] width 83 height 34
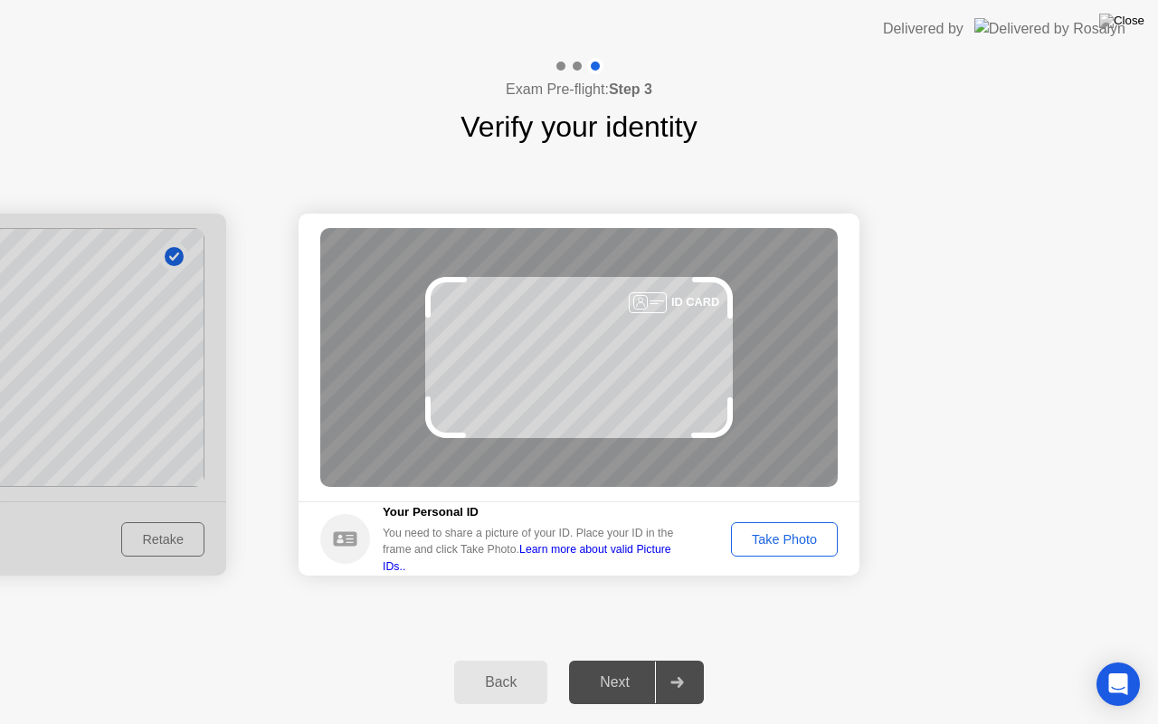
click at [798, 540] on div "Take Photo" at bounding box center [784, 539] width 94 height 14
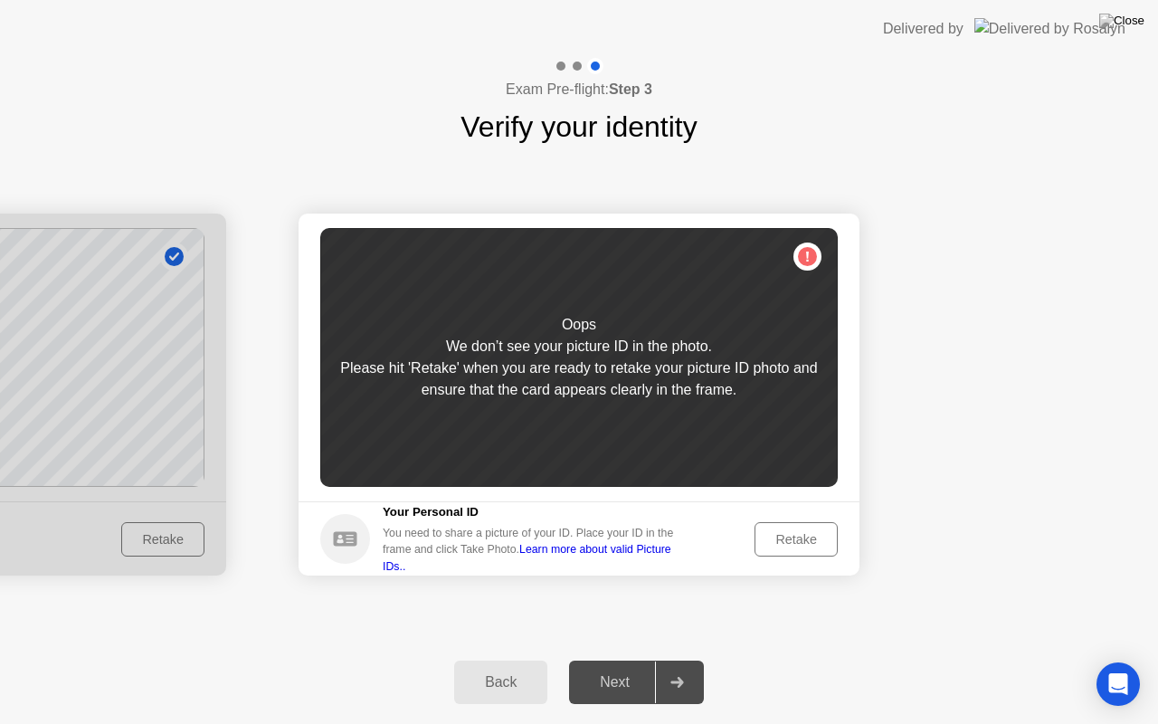
click at [814, 550] on button "Retake" at bounding box center [795, 539] width 83 height 34
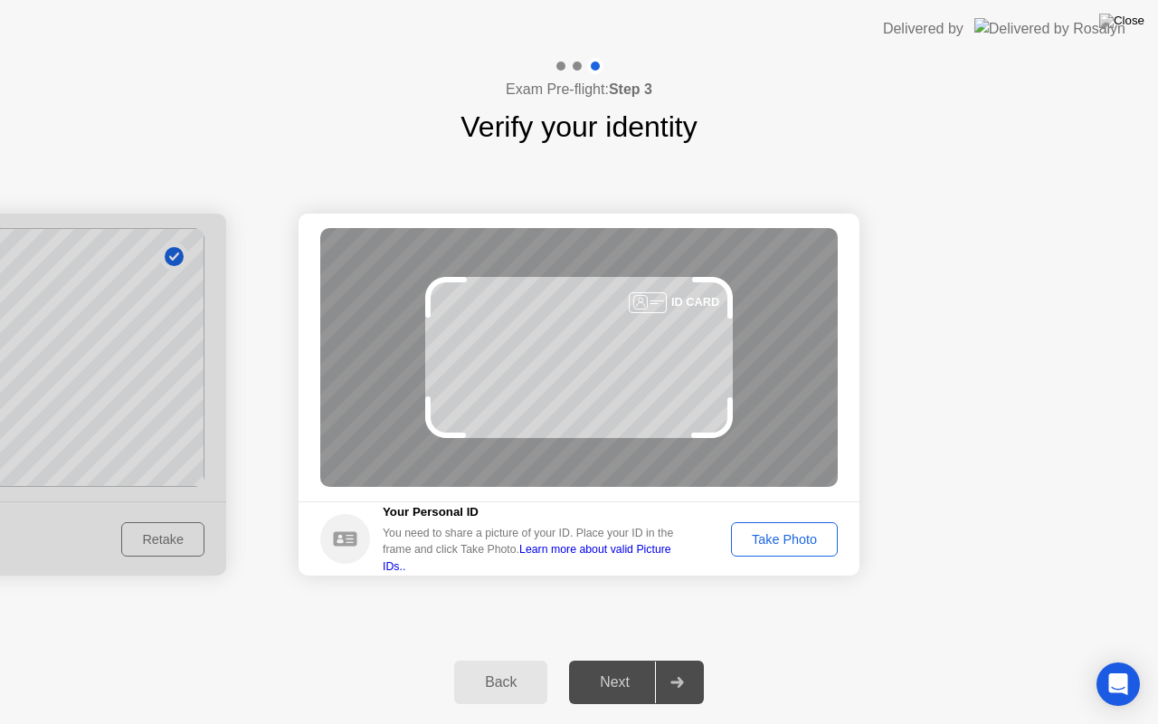
click at [601, 325] on div "ID CARD" at bounding box center [578, 357] width 517 height 259
click at [601, 326] on div "ID CARD" at bounding box center [578, 357] width 517 height 259
click at [601, 325] on div "ID CARD" at bounding box center [578, 357] width 517 height 259
click at [601, 326] on div "ID CARD" at bounding box center [578, 357] width 517 height 259
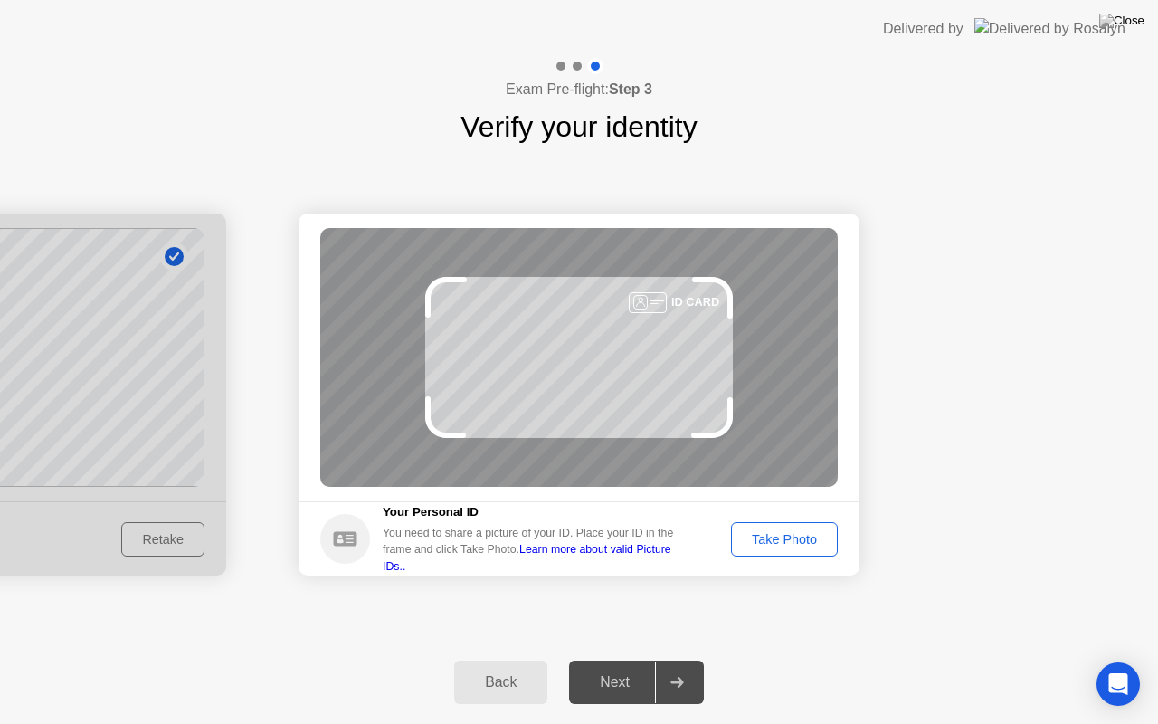
click at [600, 326] on div "ID CARD" at bounding box center [578, 357] width 517 height 259
click at [598, 326] on div "ID CARD" at bounding box center [578, 357] width 517 height 259
click at [599, 327] on div "ID CARD" at bounding box center [578, 357] width 517 height 259
click at [600, 333] on div "ID CARD" at bounding box center [578, 357] width 517 height 259
click at [601, 333] on div "ID CARD" at bounding box center [578, 357] width 517 height 259
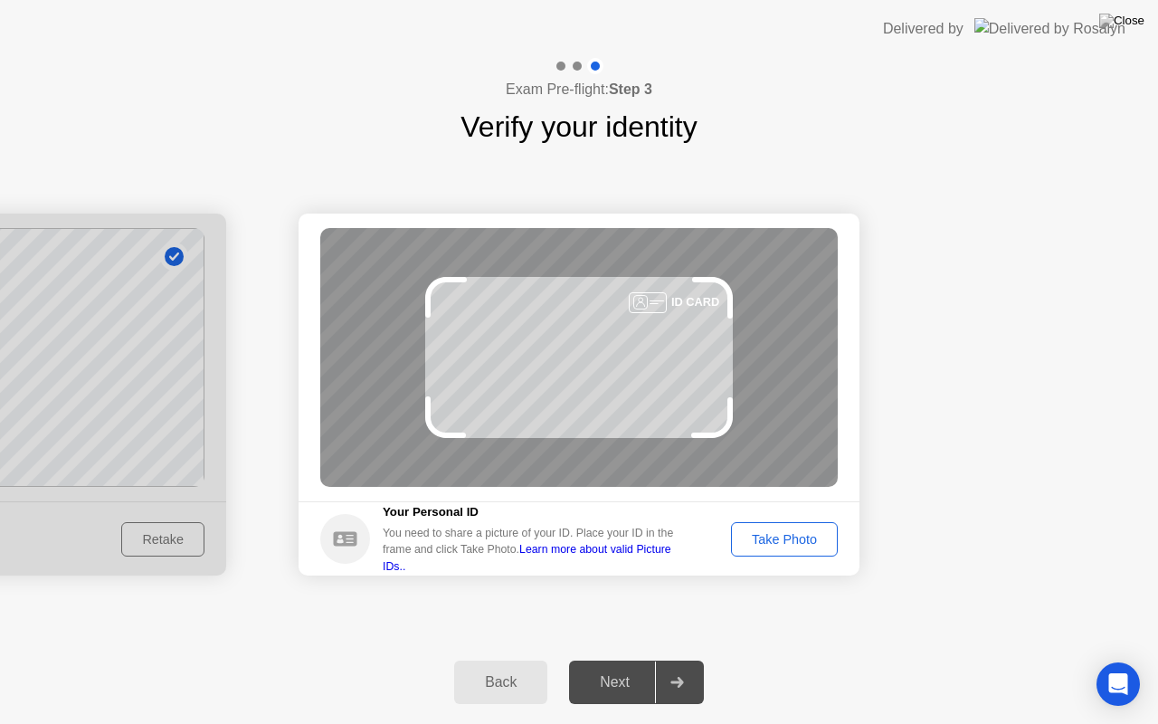
click at [601, 332] on div "ID CARD" at bounding box center [578, 357] width 517 height 259
click at [600, 332] on div "ID CARD" at bounding box center [578, 357] width 517 height 259
click at [600, 331] on div "ID CARD" at bounding box center [578, 357] width 517 height 259
click at [599, 333] on div "ID CARD" at bounding box center [578, 357] width 517 height 259
click at [598, 335] on div "ID CARD" at bounding box center [578, 357] width 517 height 259
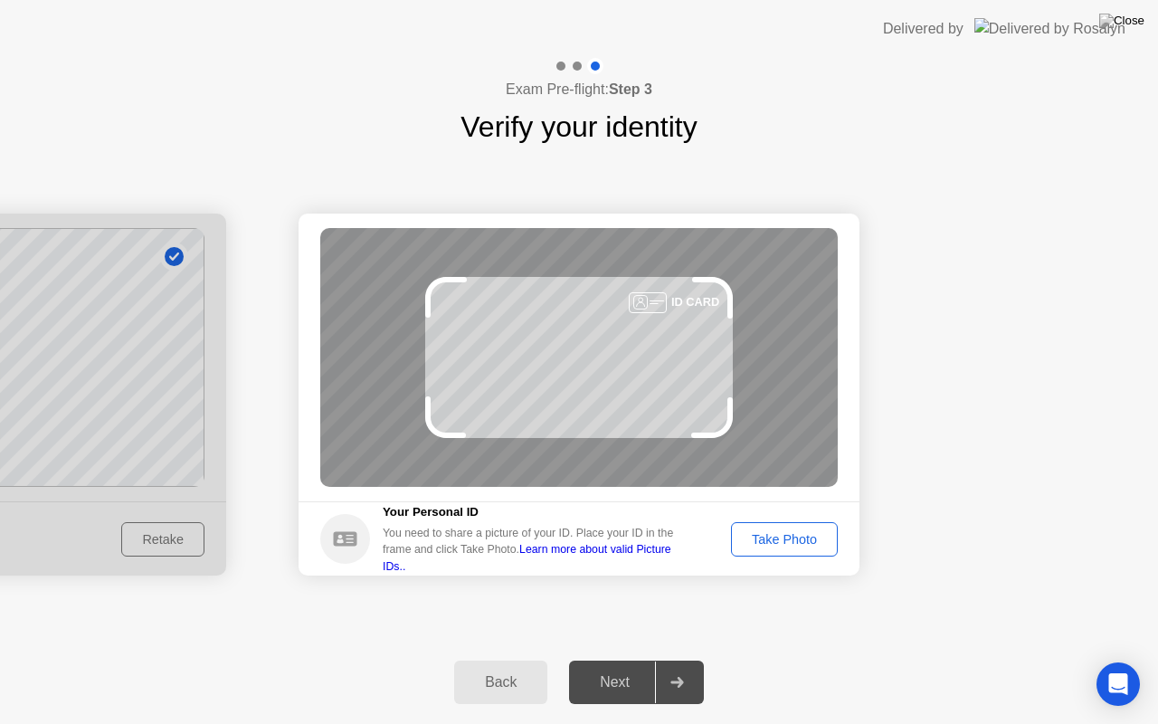
click at [599, 334] on div "ID CARD" at bounding box center [578, 357] width 517 height 259
click at [599, 332] on div "ID CARD" at bounding box center [578, 357] width 517 height 259
click at [599, 333] on div "ID CARD" at bounding box center [578, 357] width 517 height 259
click at [799, 543] on div "Take Photo" at bounding box center [784, 539] width 94 height 14
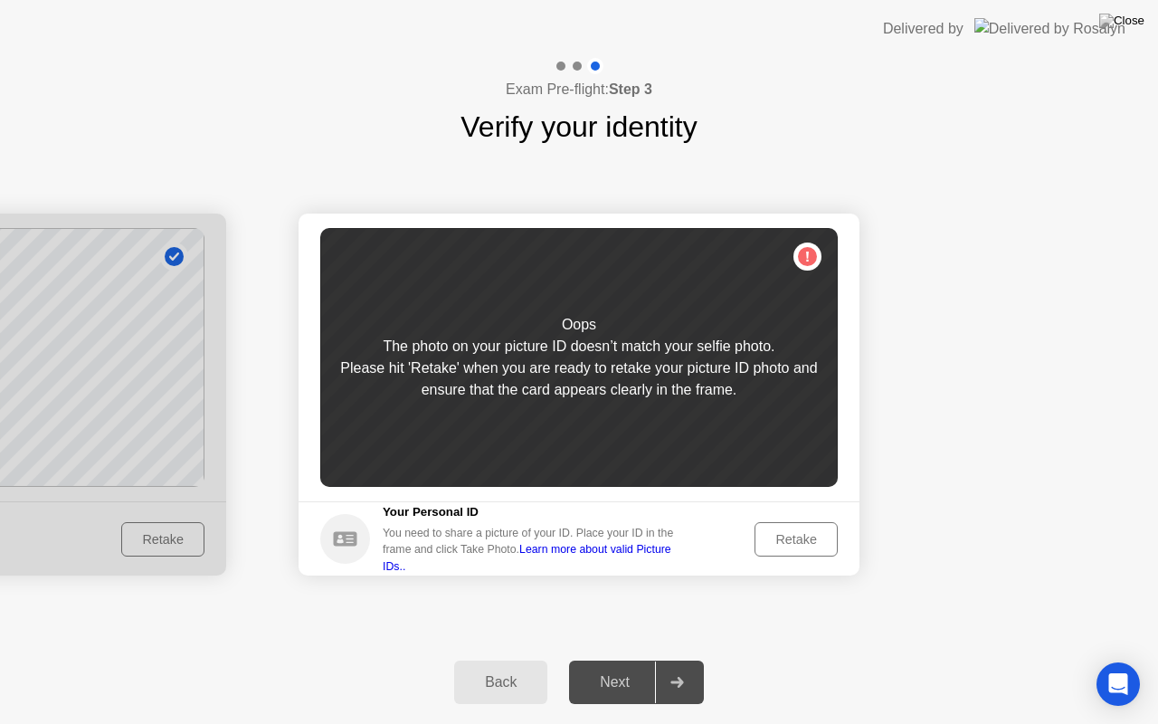
click at [805, 537] on div "Retake" at bounding box center [796, 539] width 71 height 14
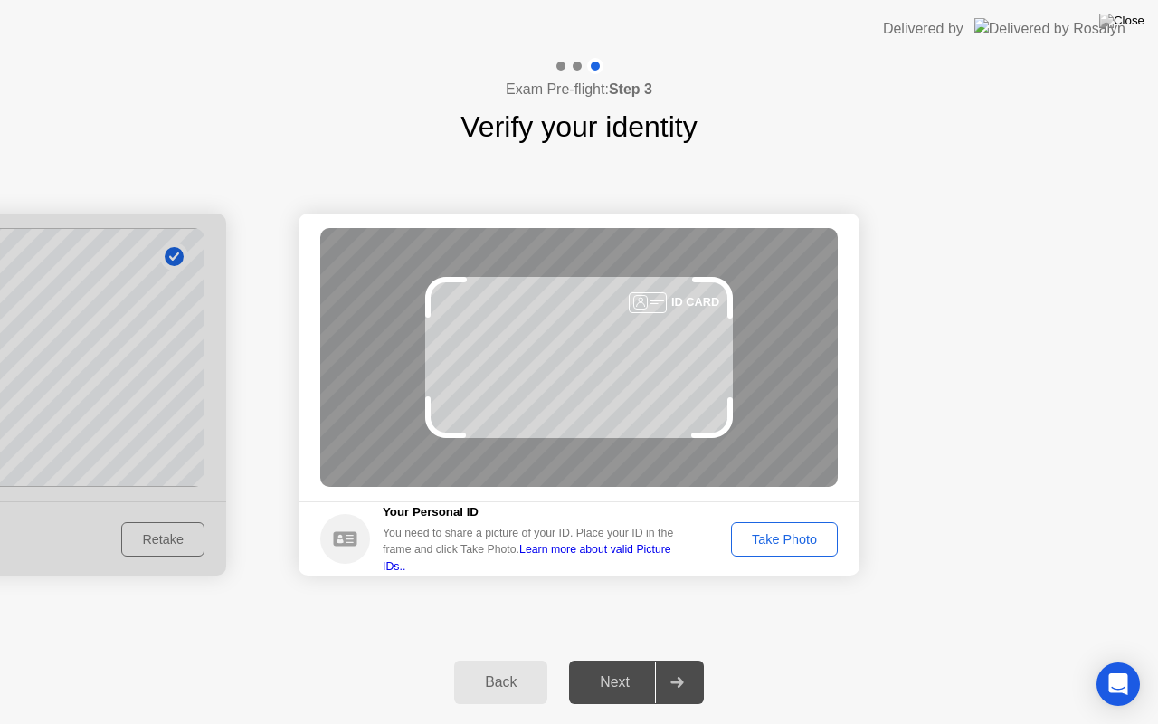
click at [787, 534] on div "Take Photo" at bounding box center [784, 539] width 94 height 14
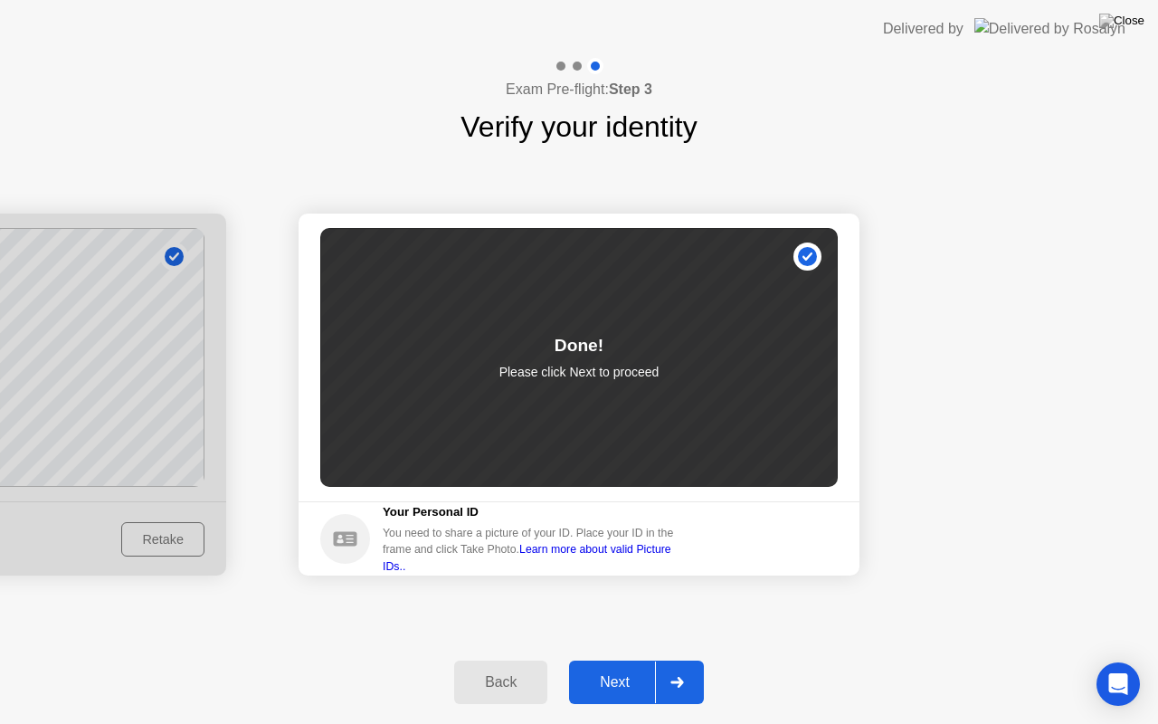
click at [620, 659] on button "Next" at bounding box center [636, 681] width 135 height 43
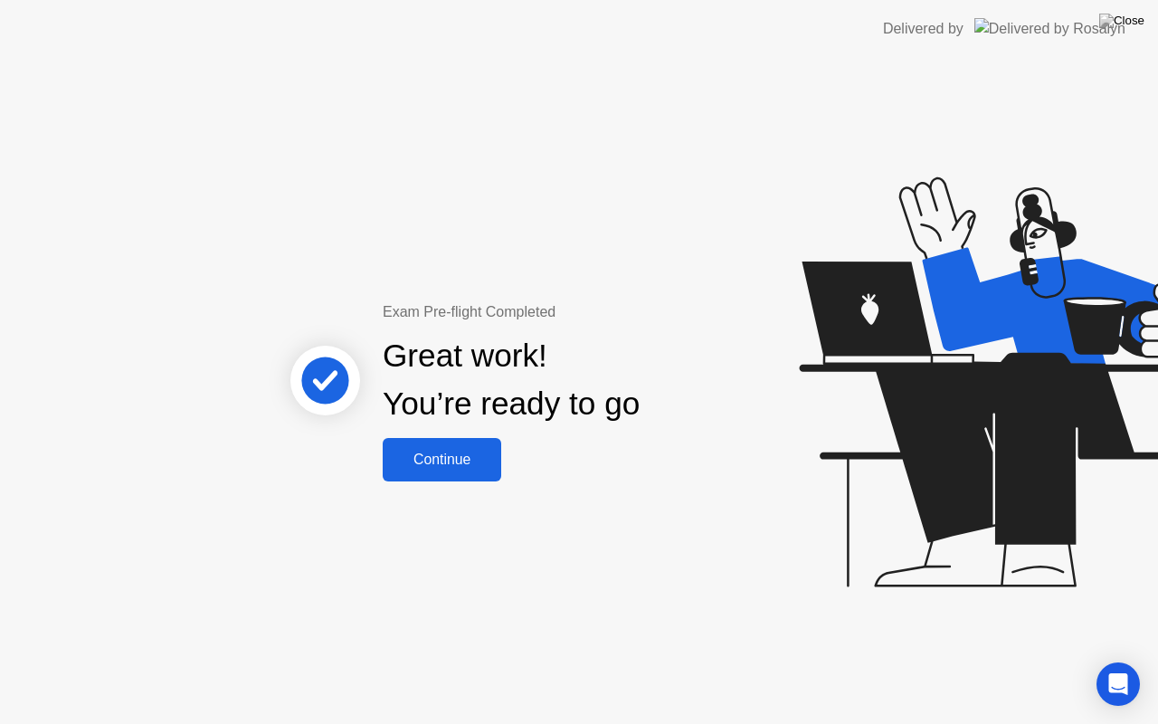
click at [440, 463] on div "Continue" at bounding box center [442, 459] width 108 height 16
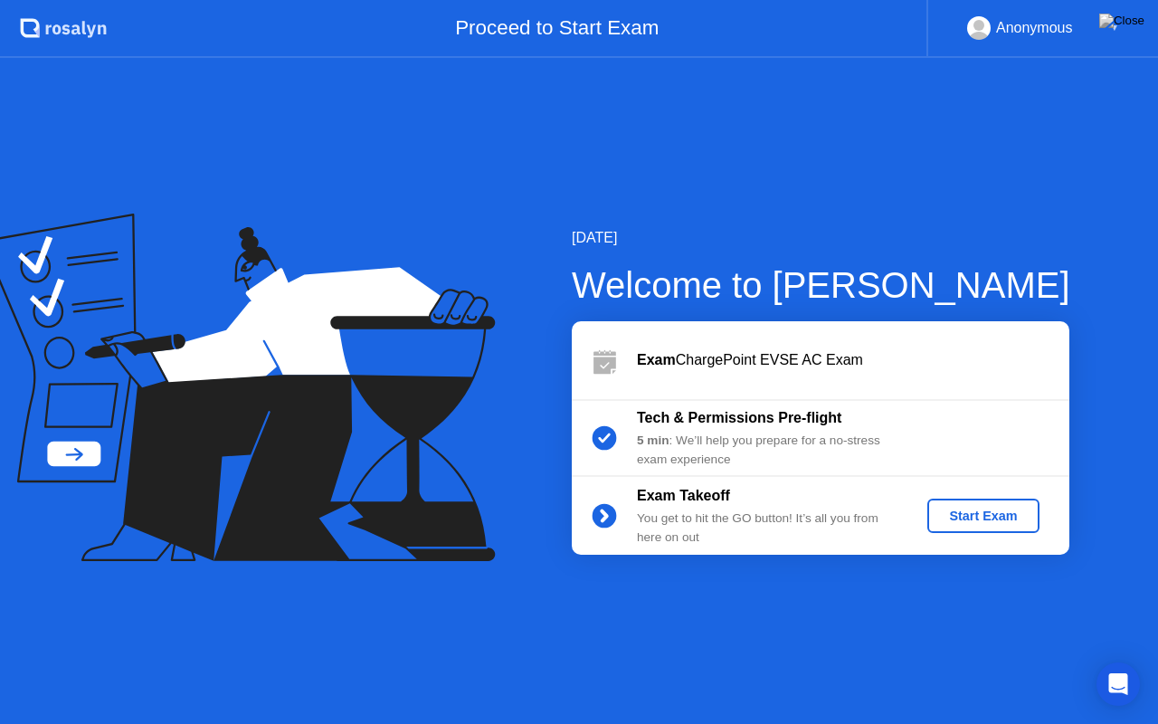
click at [1004, 523] on div "Start Exam" at bounding box center [982, 515] width 97 height 14
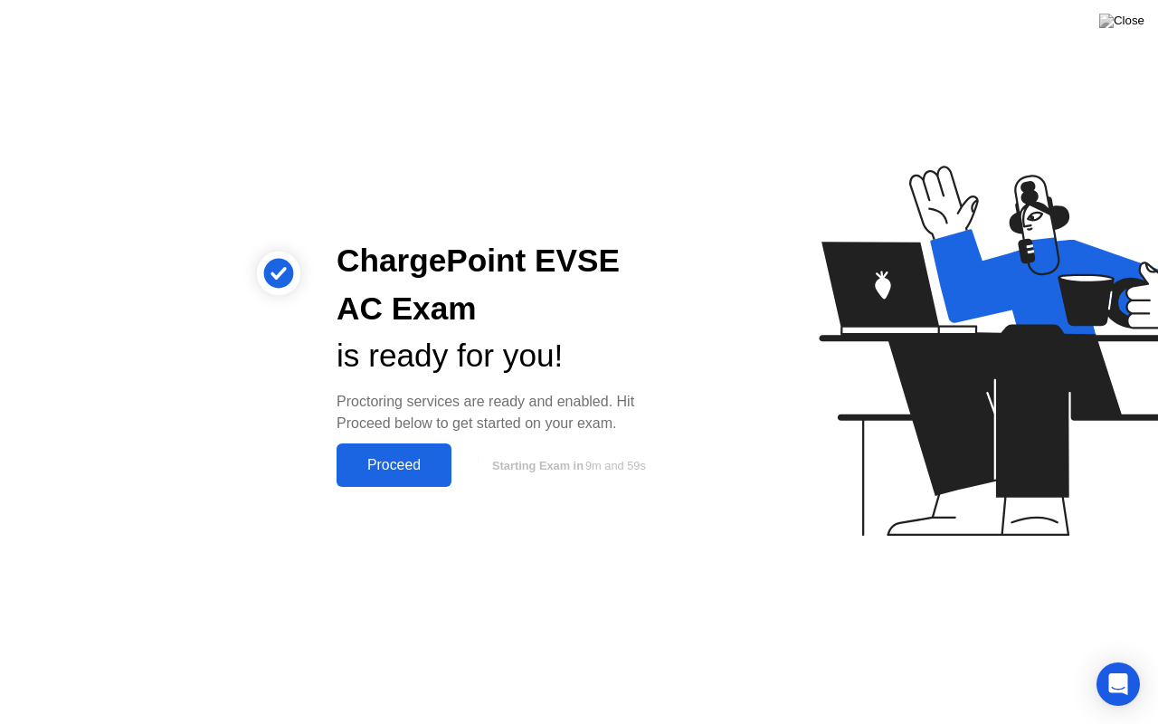
click at [414, 459] on div "Proceed" at bounding box center [394, 465] width 104 height 16
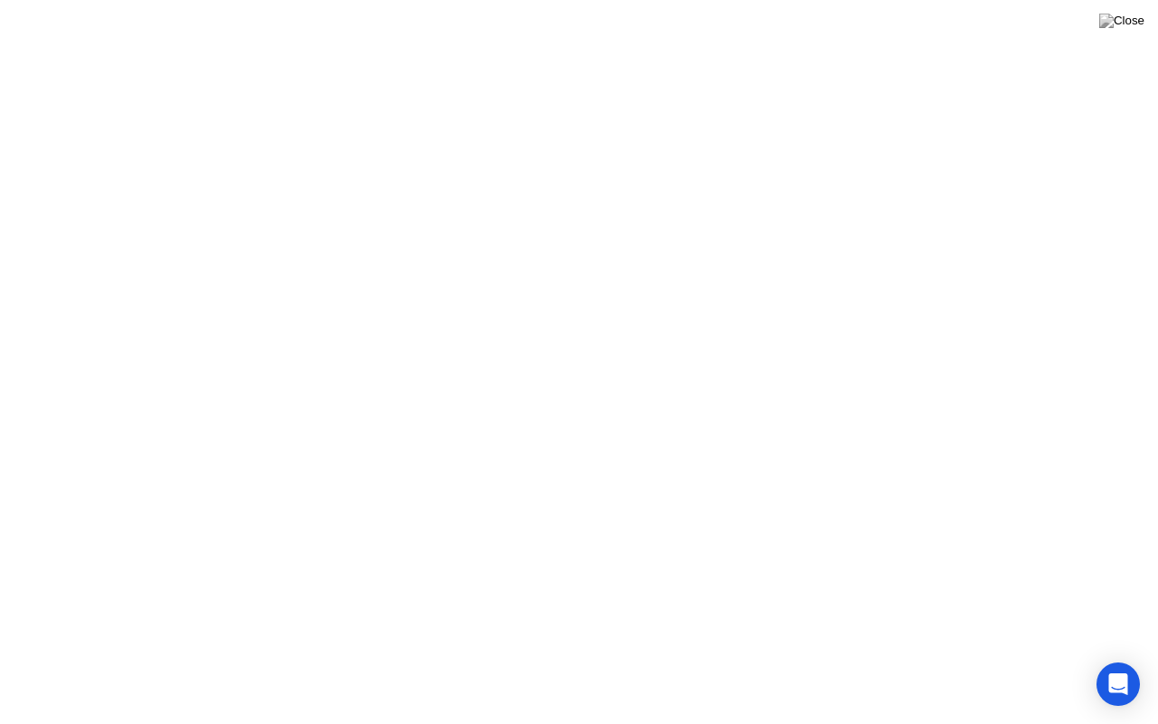
click video
click div
click icon
click button "Exam Rules"
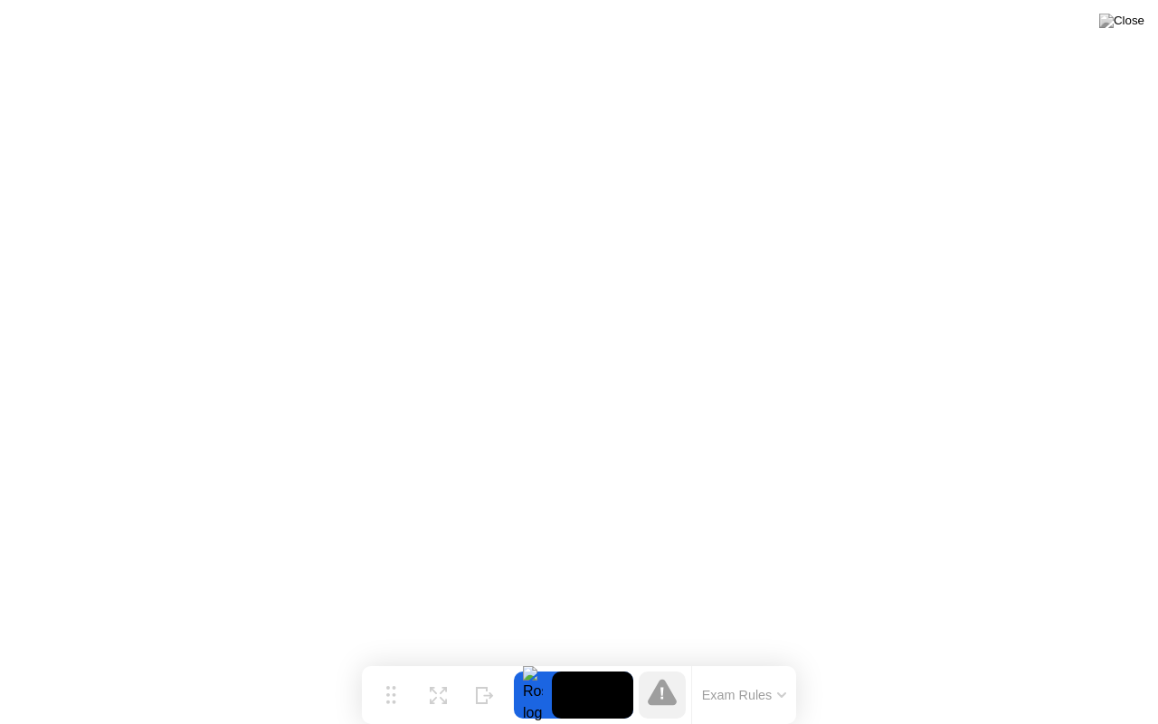
click at [733, 659] on button "Exam Rules" at bounding box center [744, 694] width 96 height 16
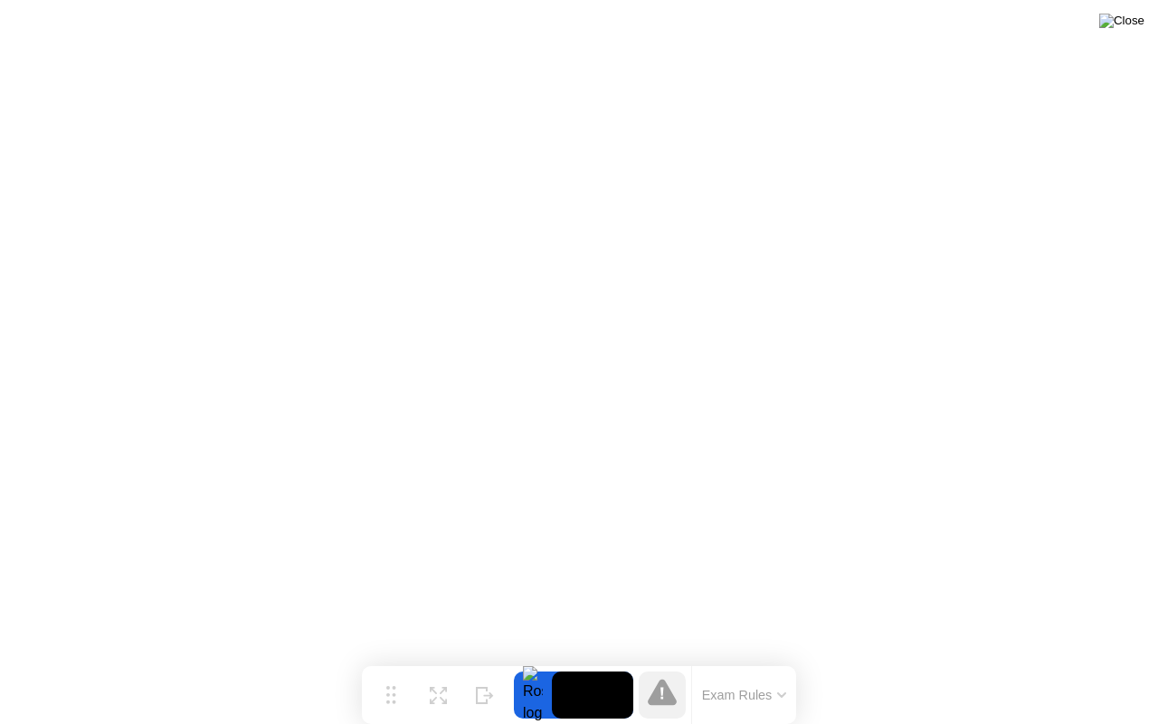
click at [1140, 28] on img at bounding box center [1121, 21] width 45 height 14
click at [792, 659] on div at bounding box center [579, 724] width 1158 height 0
click at [761, 659] on button "Exam Rules" at bounding box center [744, 694] width 96 height 16
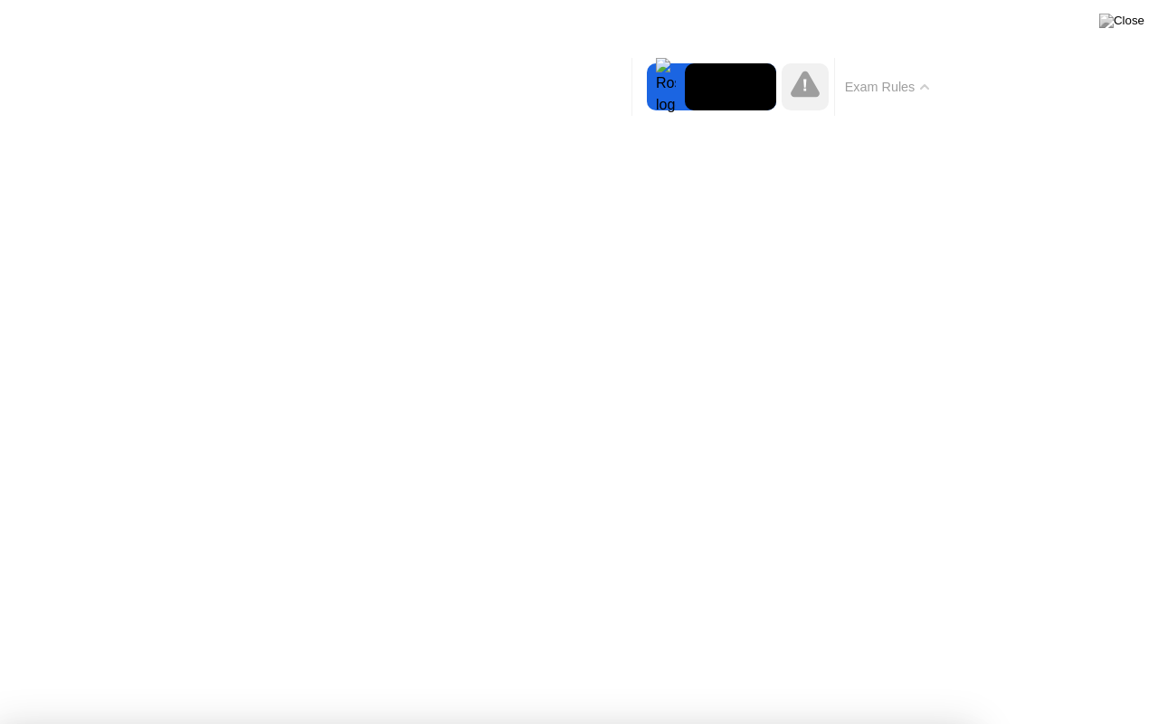
click at [913, 88] on button "Exam Rules" at bounding box center [887, 87] width 96 height 16
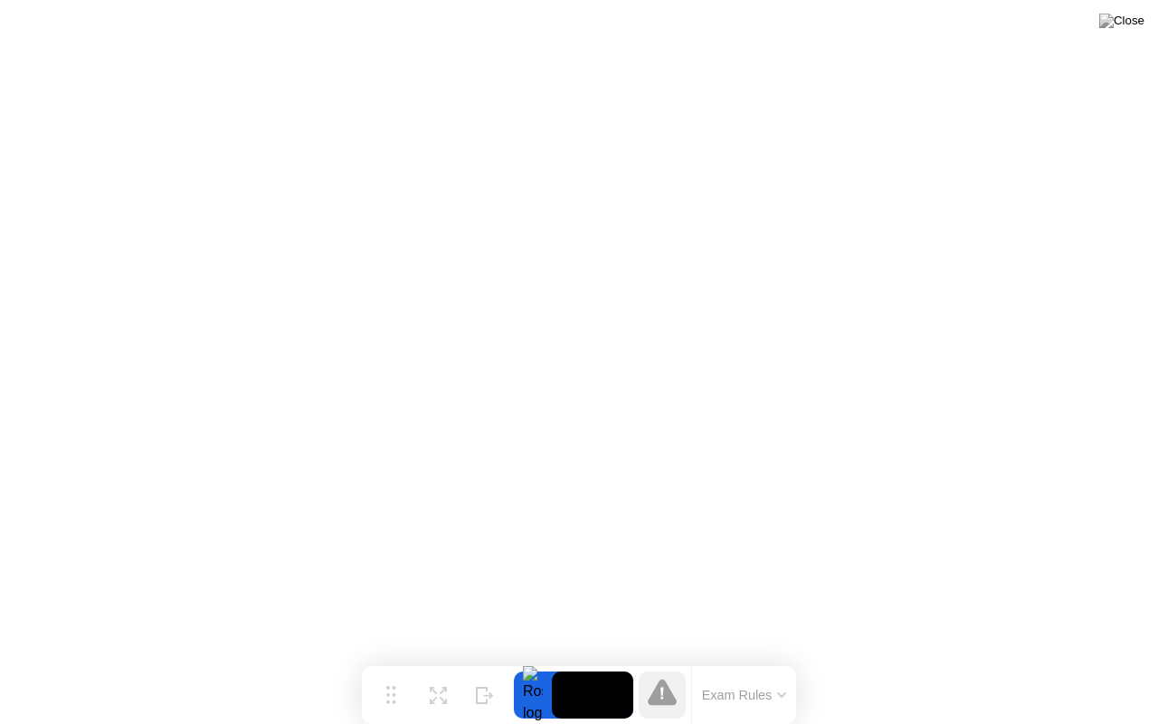
click at [591, 659] on video at bounding box center [592, 694] width 81 height 47
click at [624, 659] on video at bounding box center [592, 694] width 81 height 47
click at [668, 659] on icon at bounding box center [662, 691] width 29 height 26
click at [670, 659] on icon at bounding box center [662, 691] width 29 height 26
click at [675, 659] on icon at bounding box center [662, 691] width 29 height 26
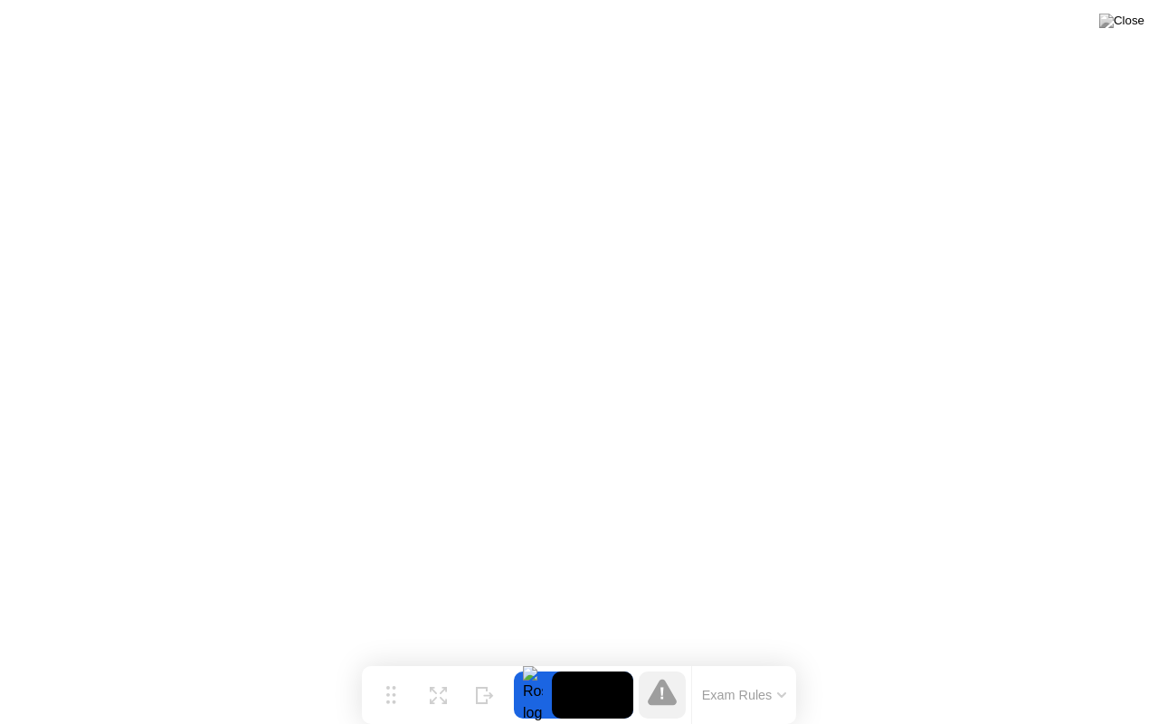
click at [535, 659] on div at bounding box center [533, 694] width 38 height 47
click at [506, 659] on button "Hide" at bounding box center [484, 694] width 47 height 47
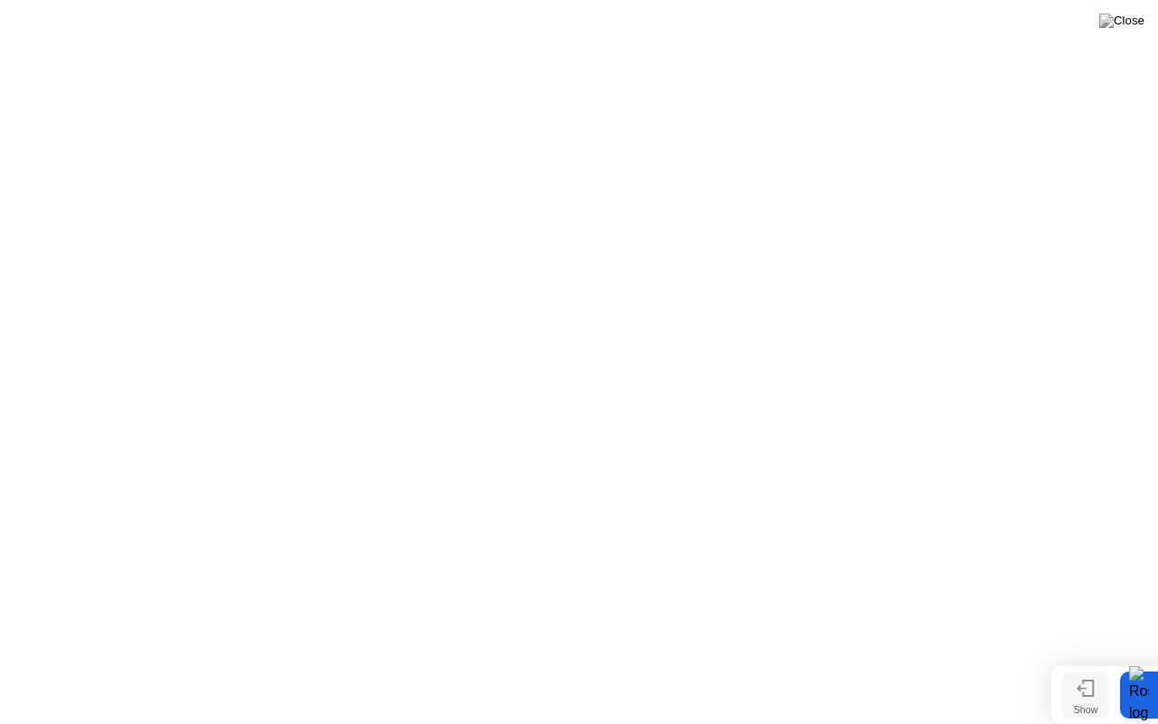
click at [1094, 659] on button "Show" at bounding box center [1085, 694] width 47 height 47
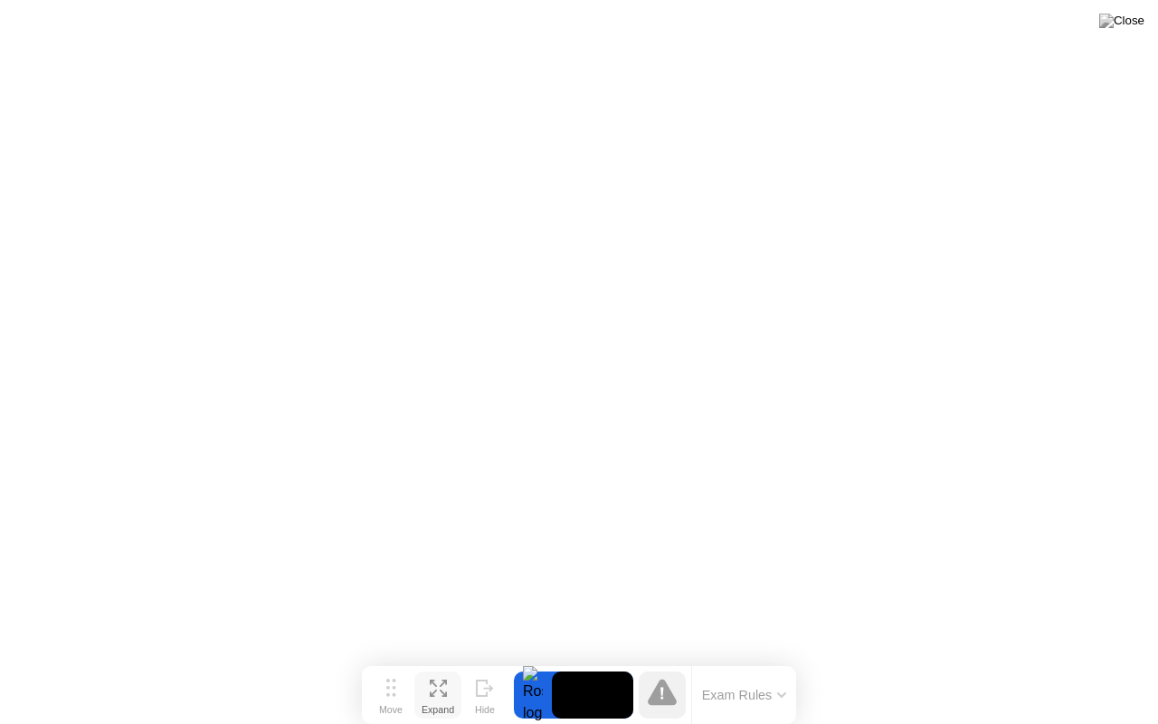
click at [443, 659] on icon at bounding box center [438, 687] width 17 height 17
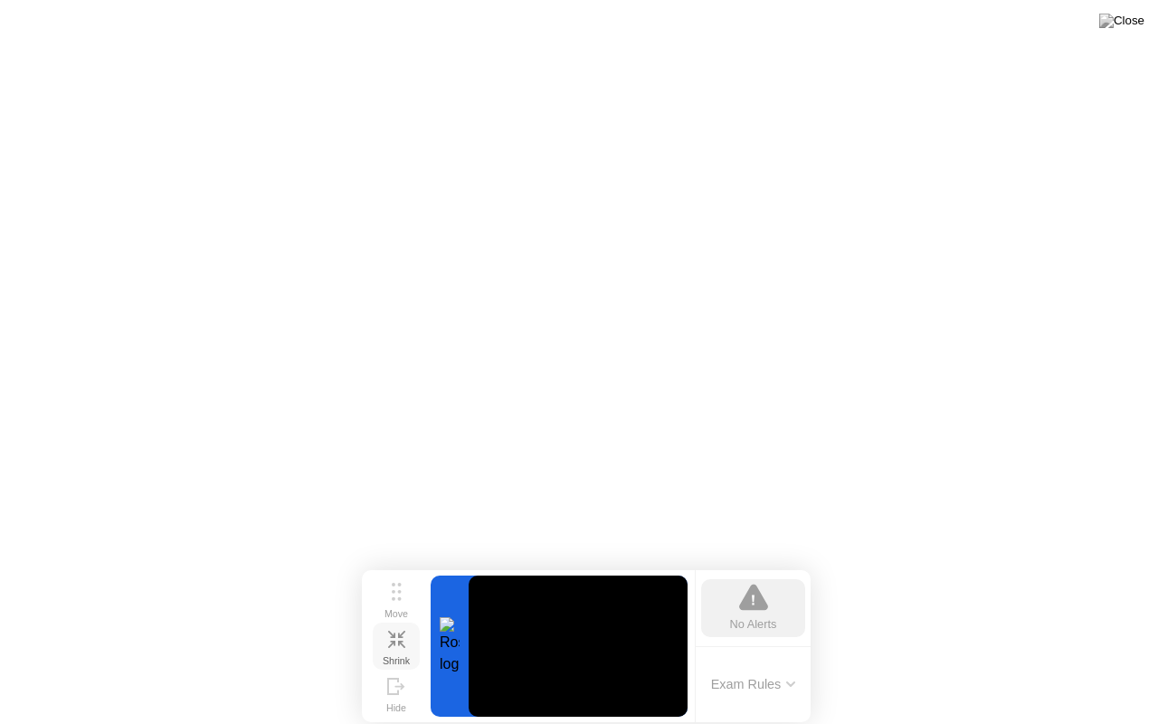
click at [791, 659] on icon at bounding box center [790, 684] width 7 height 4
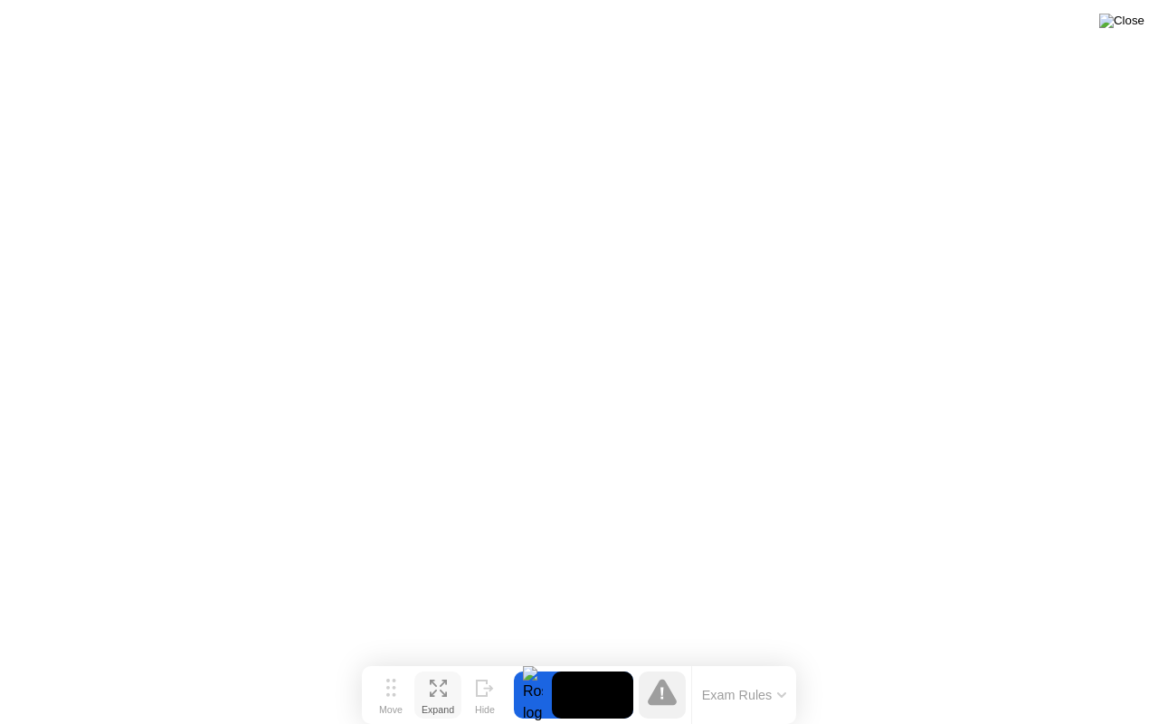
click at [1143, 20] on img at bounding box center [1121, 21] width 45 height 14
